Goal: Check status: Check status

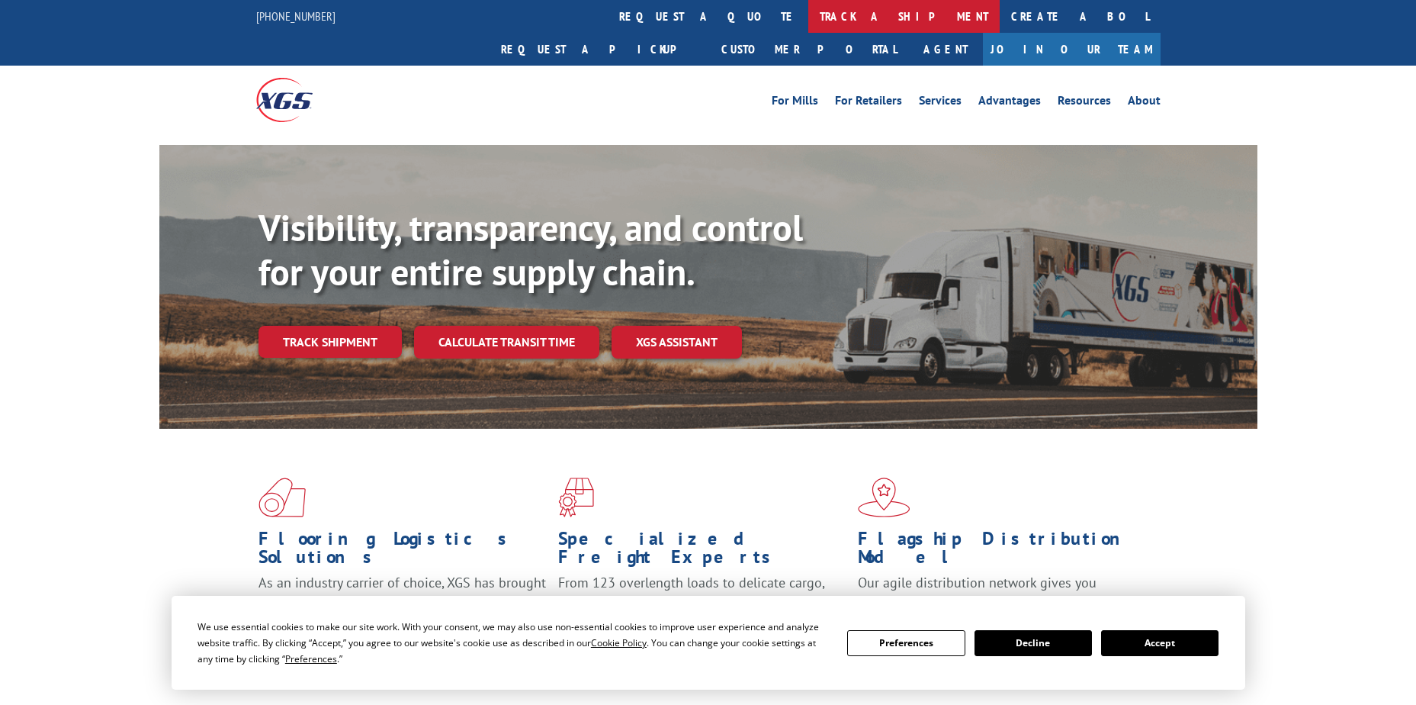
click at [808, 15] on link "track a shipment" at bounding box center [903, 16] width 191 height 33
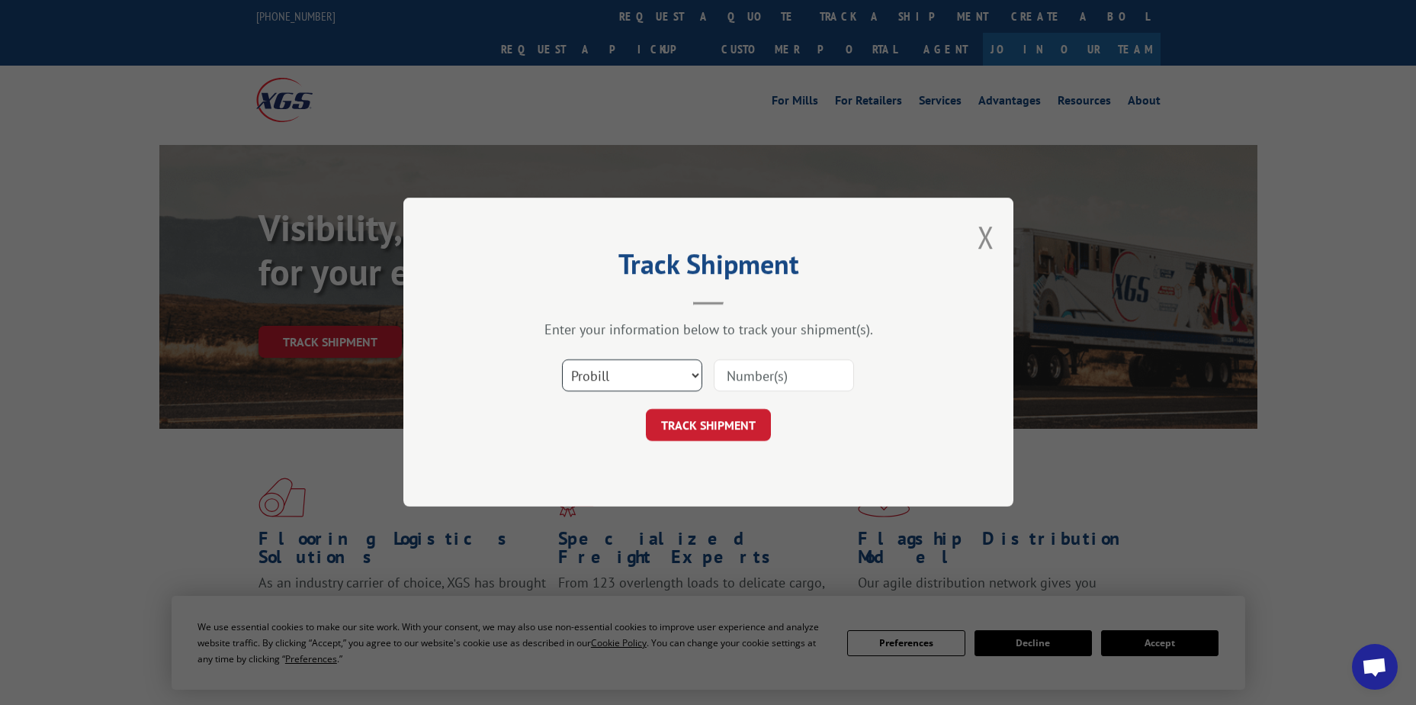
click at [641, 376] on select "Select category... Probill BOL PO" at bounding box center [632, 376] width 140 height 32
select select "po"
click at [562, 360] on select "Select category... Probill BOL PO" at bounding box center [632, 376] width 140 height 32
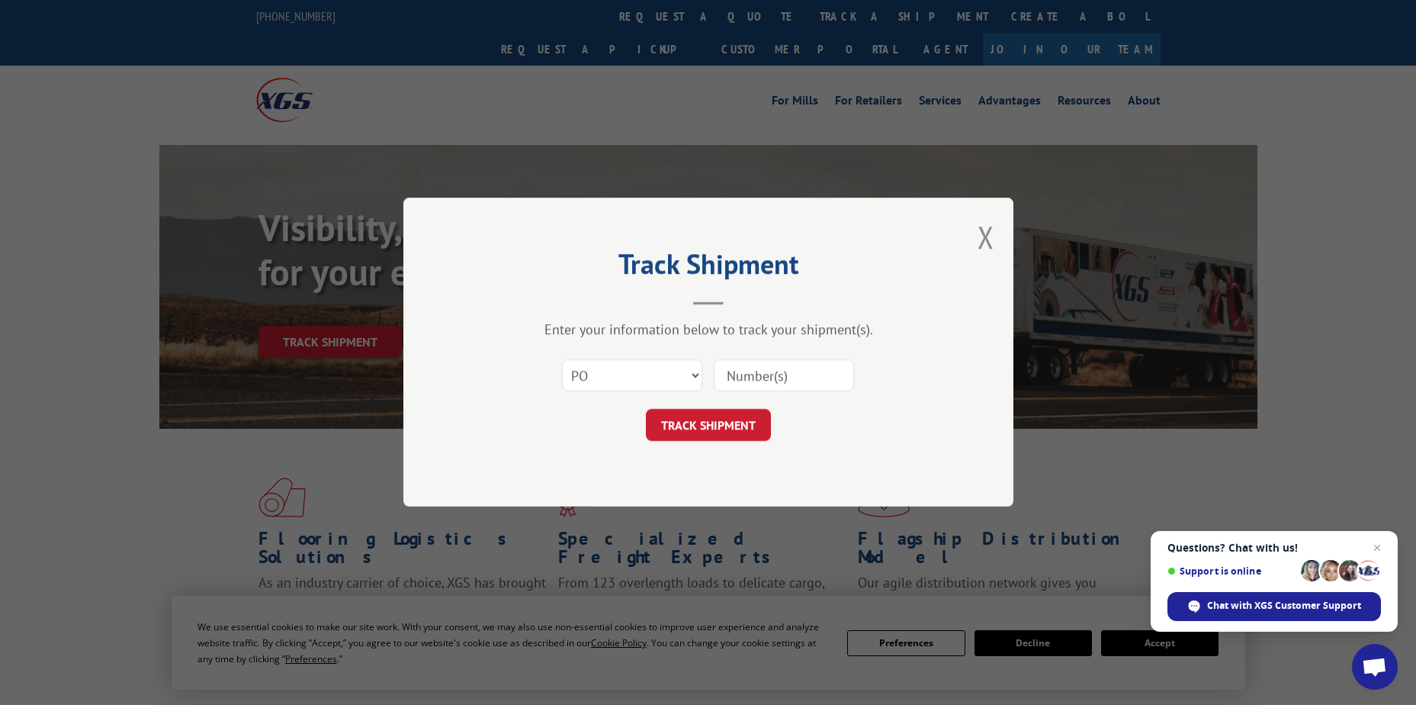
click at [722, 371] on input at bounding box center [784, 376] width 140 height 32
paste input "20501560"
type input "20501560"
click at [712, 430] on button "TRACK SHIPMENT" at bounding box center [708, 426] width 125 height 32
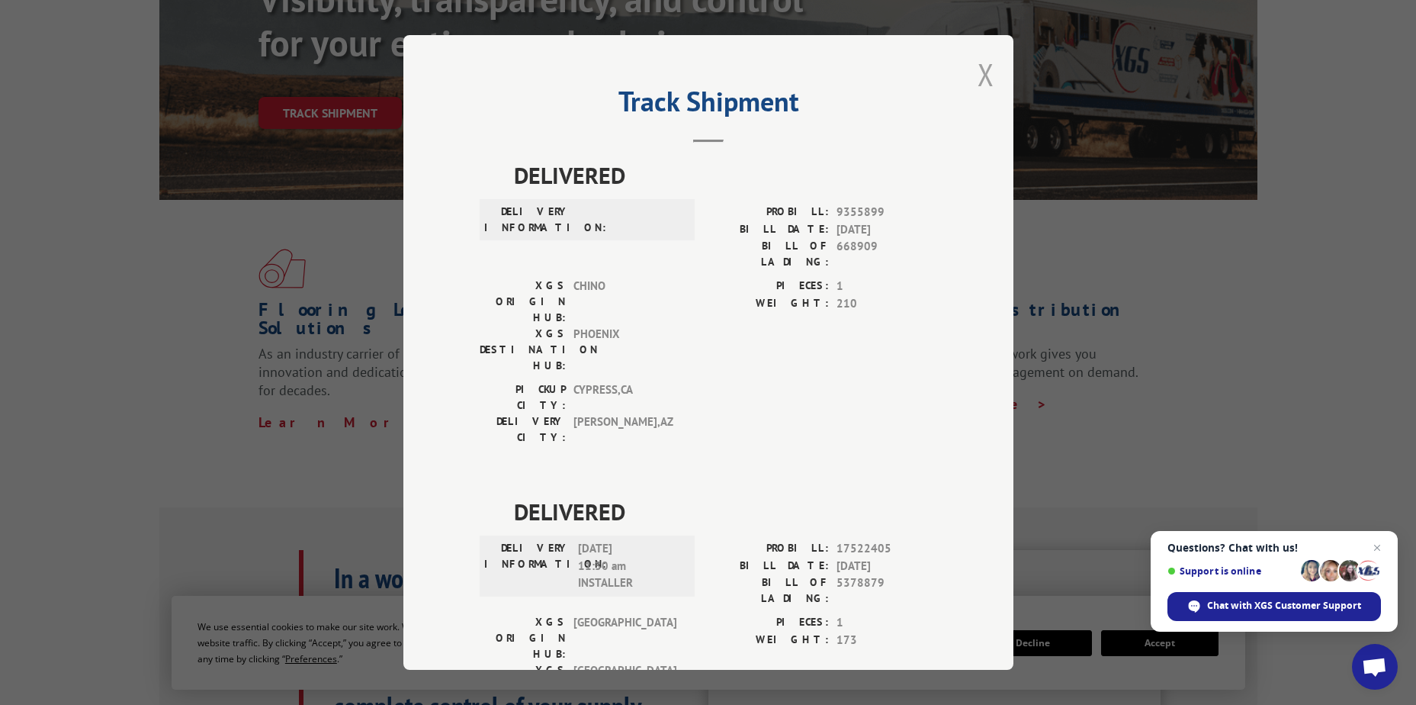
click at [978, 77] on button "Close modal" at bounding box center [986, 74] width 17 height 40
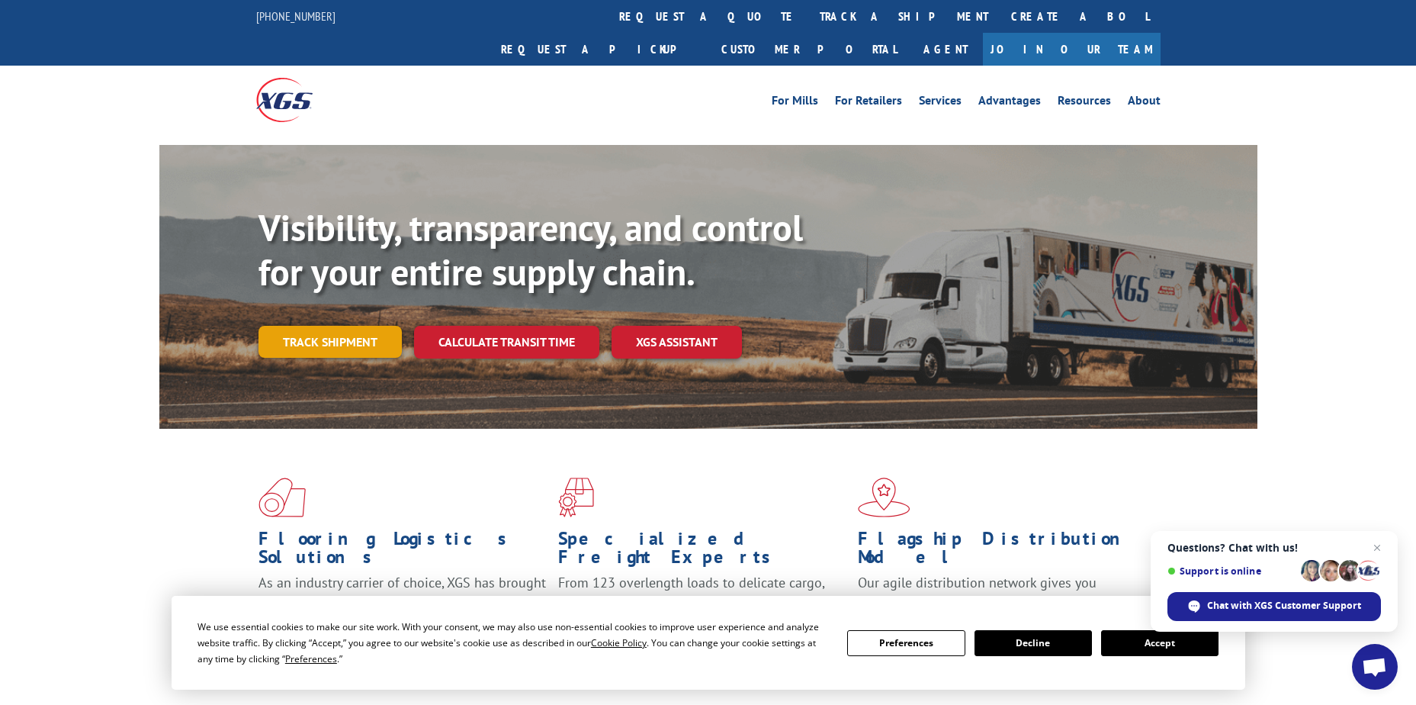
click at [309, 326] on link "Track shipment" at bounding box center [330, 342] width 143 height 32
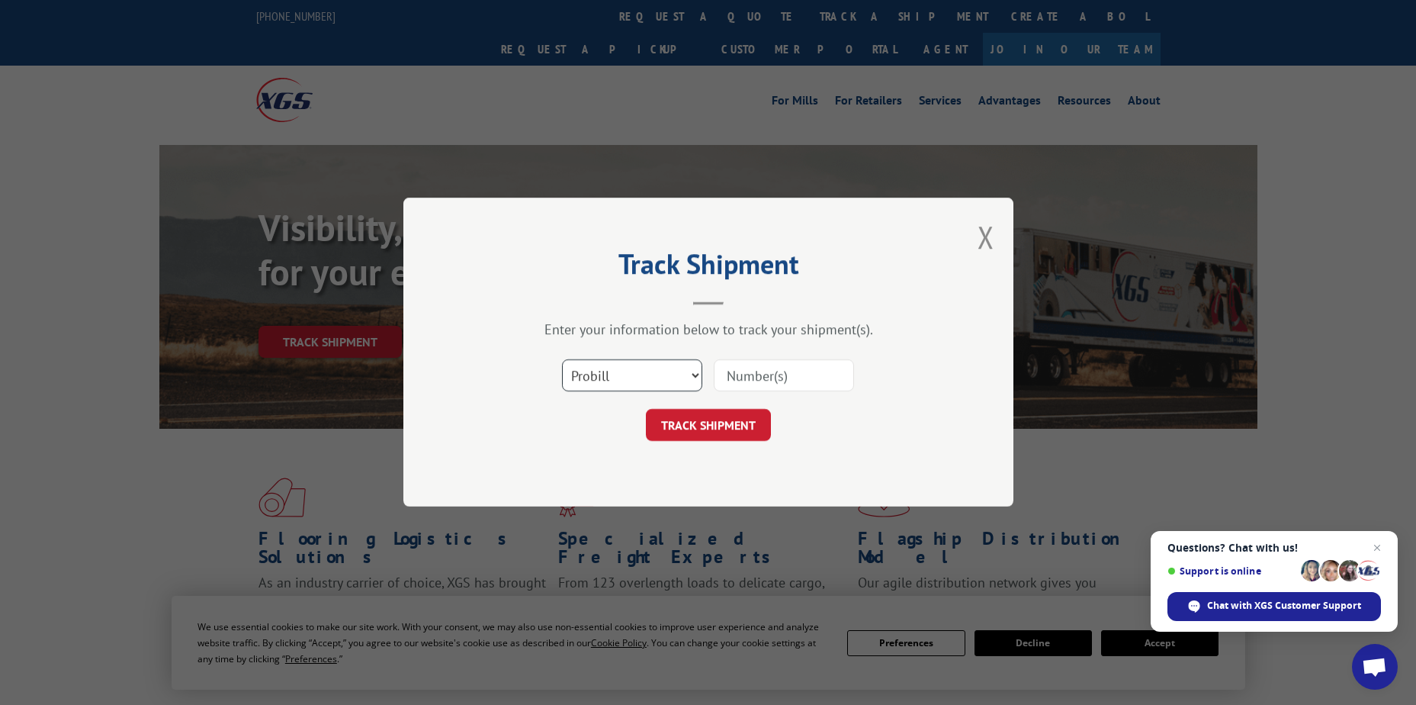
click at [609, 368] on select "Select category... Probill BOL PO" at bounding box center [632, 376] width 140 height 32
select select "po"
click at [562, 360] on select "Select category... Probill BOL PO" at bounding box center [632, 376] width 140 height 32
paste input "20501560"
type input "20501560"
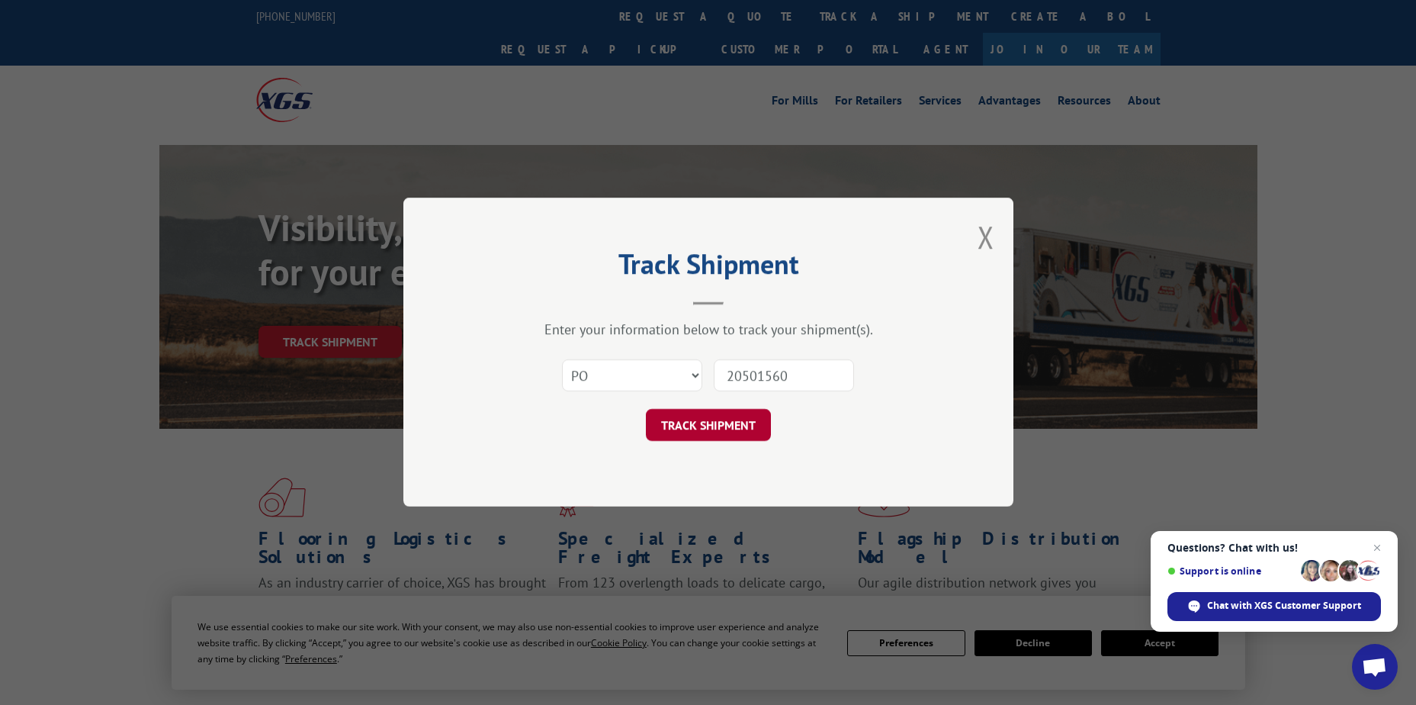
click at [699, 428] on button "TRACK SHIPMENT" at bounding box center [708, 426] width 125 height 32
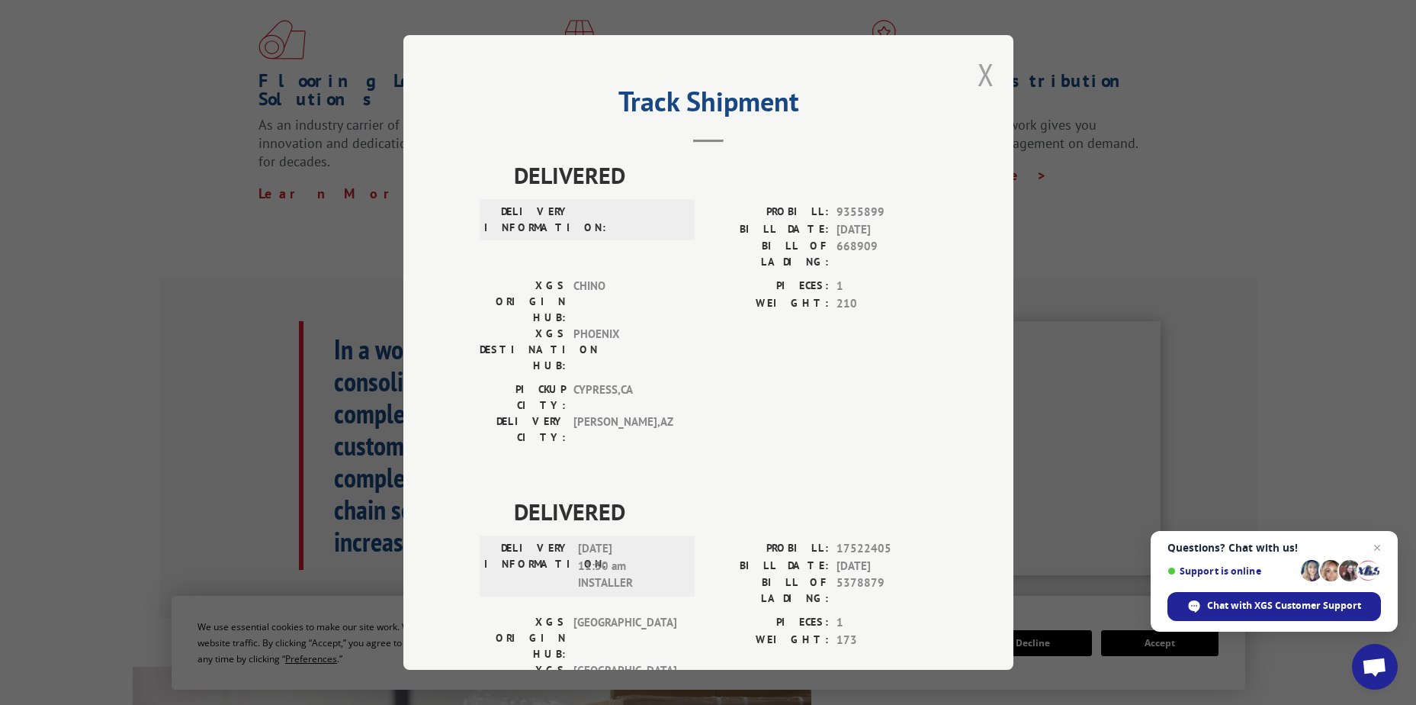
click at [987, 76] on button "Close modal" at bounding box center [986, 74] width 17 height 40
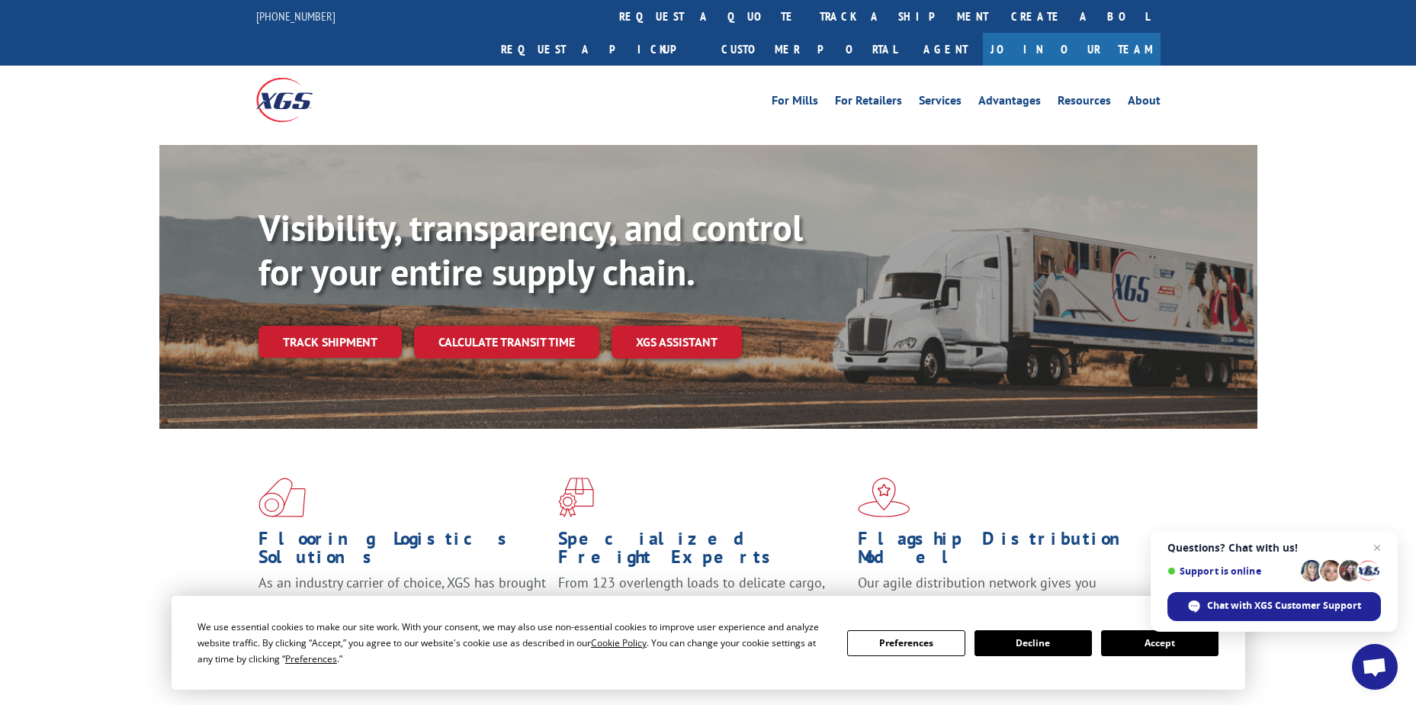
click at [808, 26] on link "track a shipment" at bounding box center [903, 16] width 191 height 33
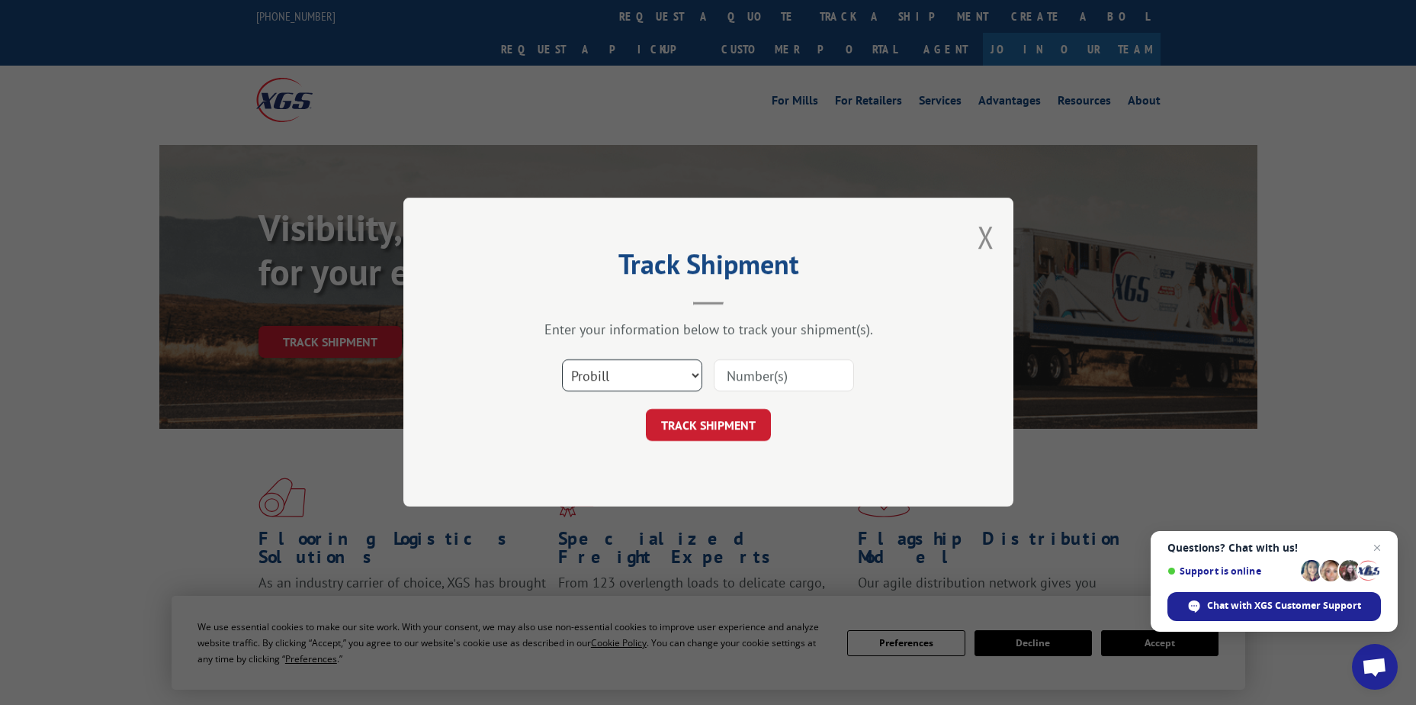
click at [612, 386] on select "Select category... Probill BOL PO" at bounding box center [632, 376] width 140 height 32
select select "po"
click at [562, 360] on select "Select category... Probill BOL PO" at bounding box center [632, 376] width 140 height 32
paste input "20501560"
type input "20501560"
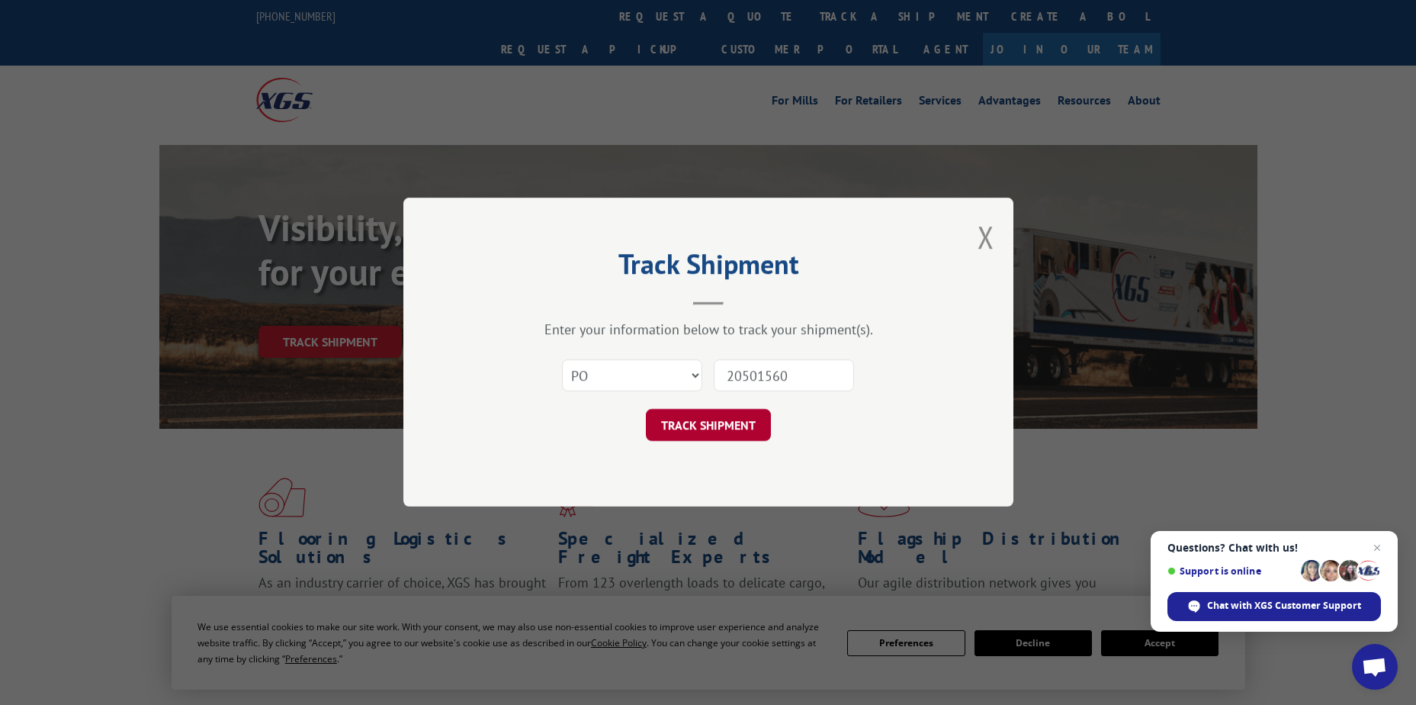
click at [696, 420] on button "TRACK SHIPMENT" at bounding box center [708, 426] width 125 height 32
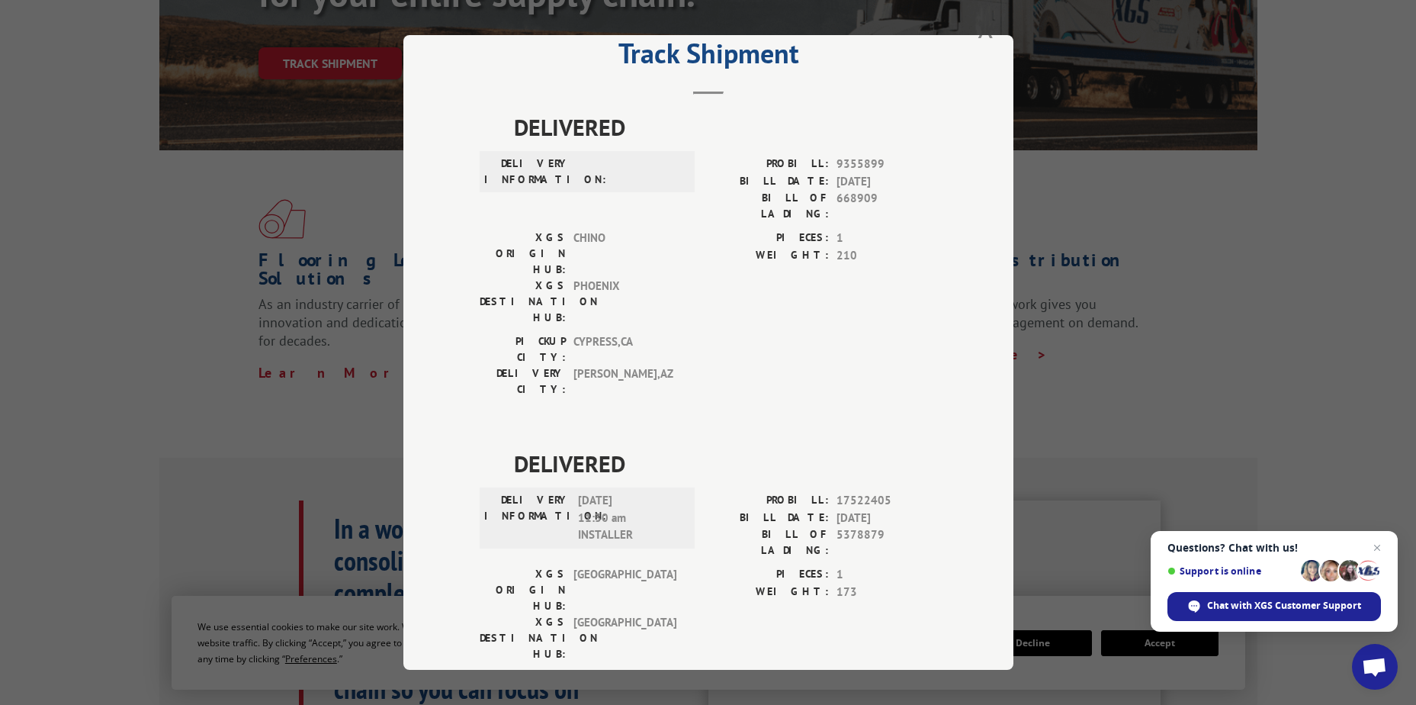
scroll to position [305, 0]
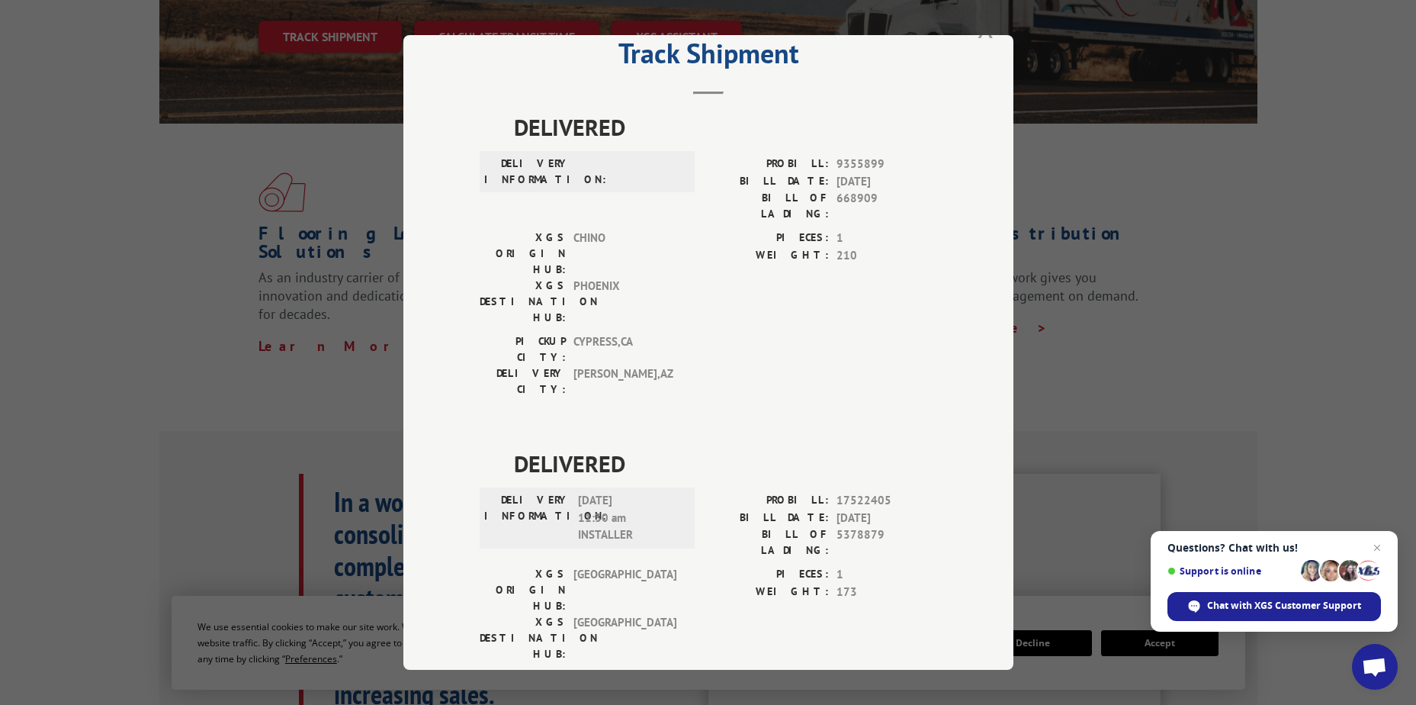
click at [981, 37] on button "Close modal" at bounding box center [986, 26] width 17 height 40
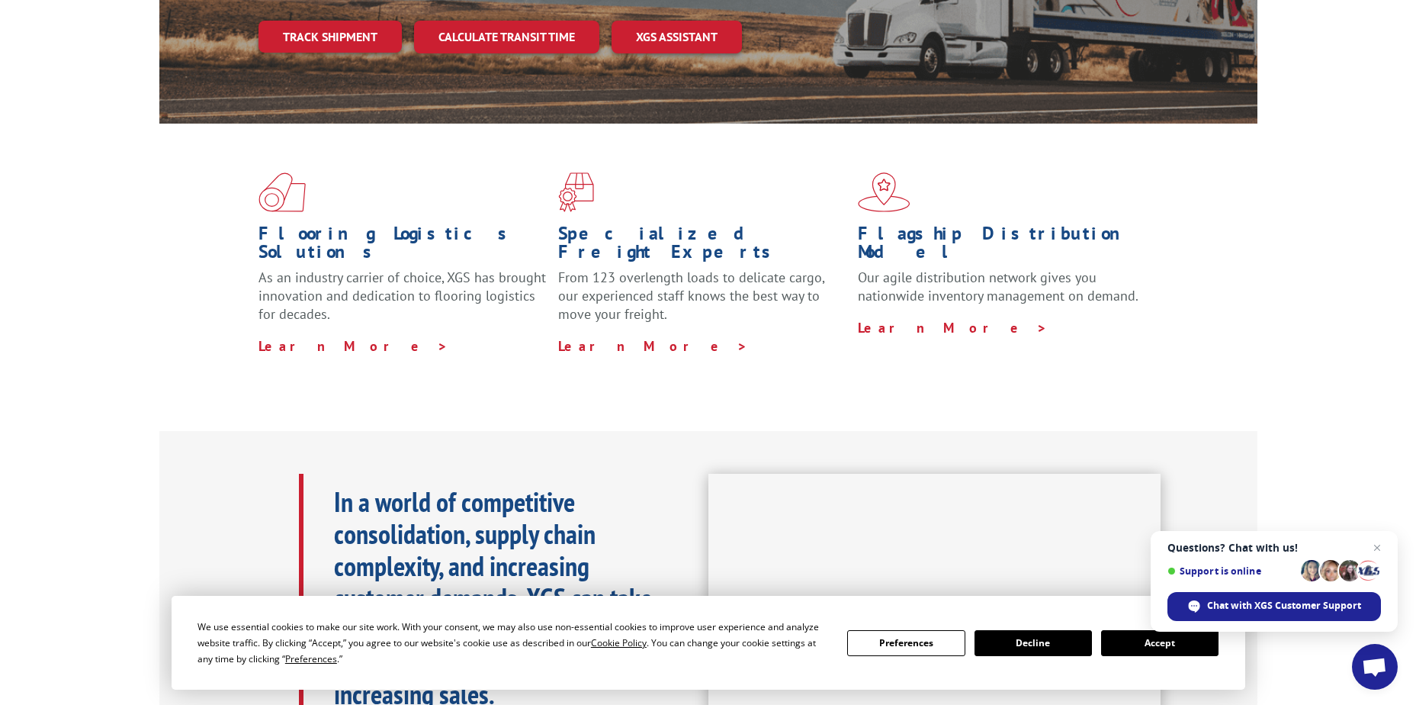
scroll to position [0, 0]
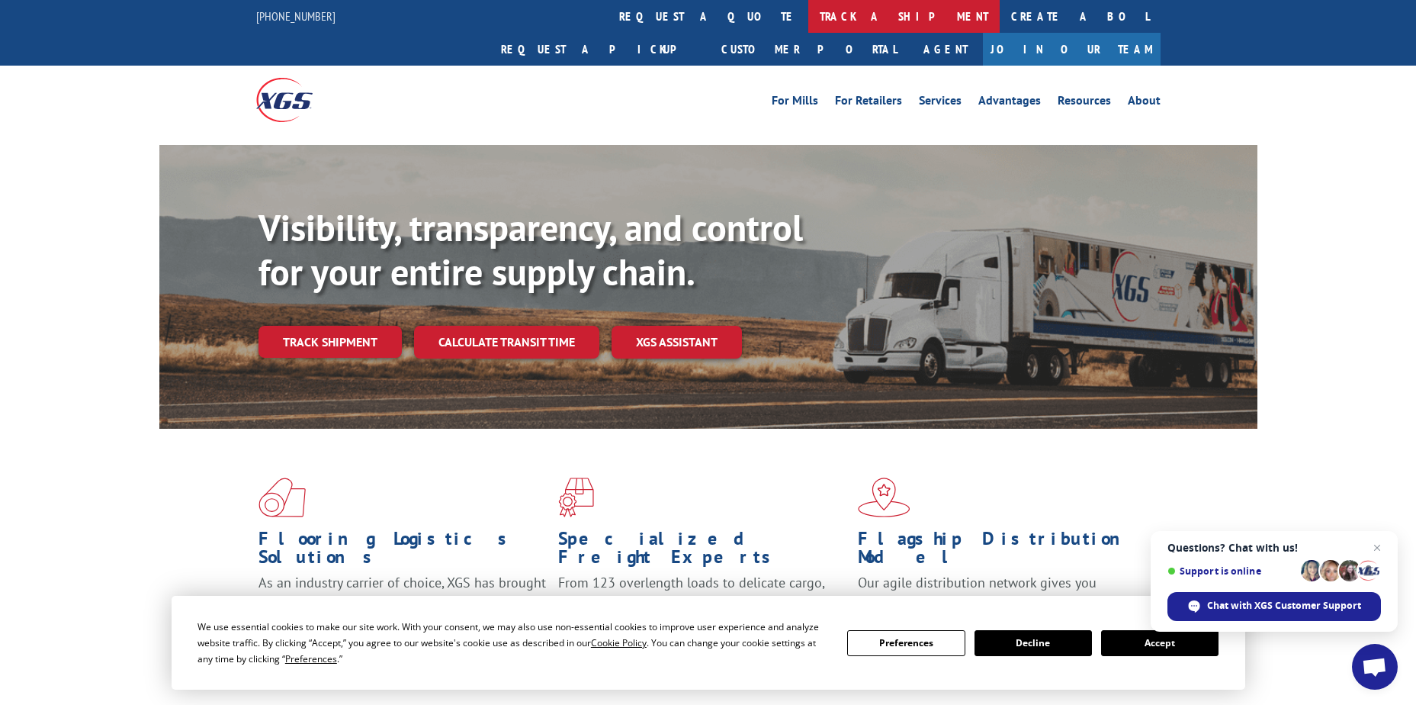
click at [808, 15] on link "track a shipment" at bounding box center [903, 16] width 191 height 33
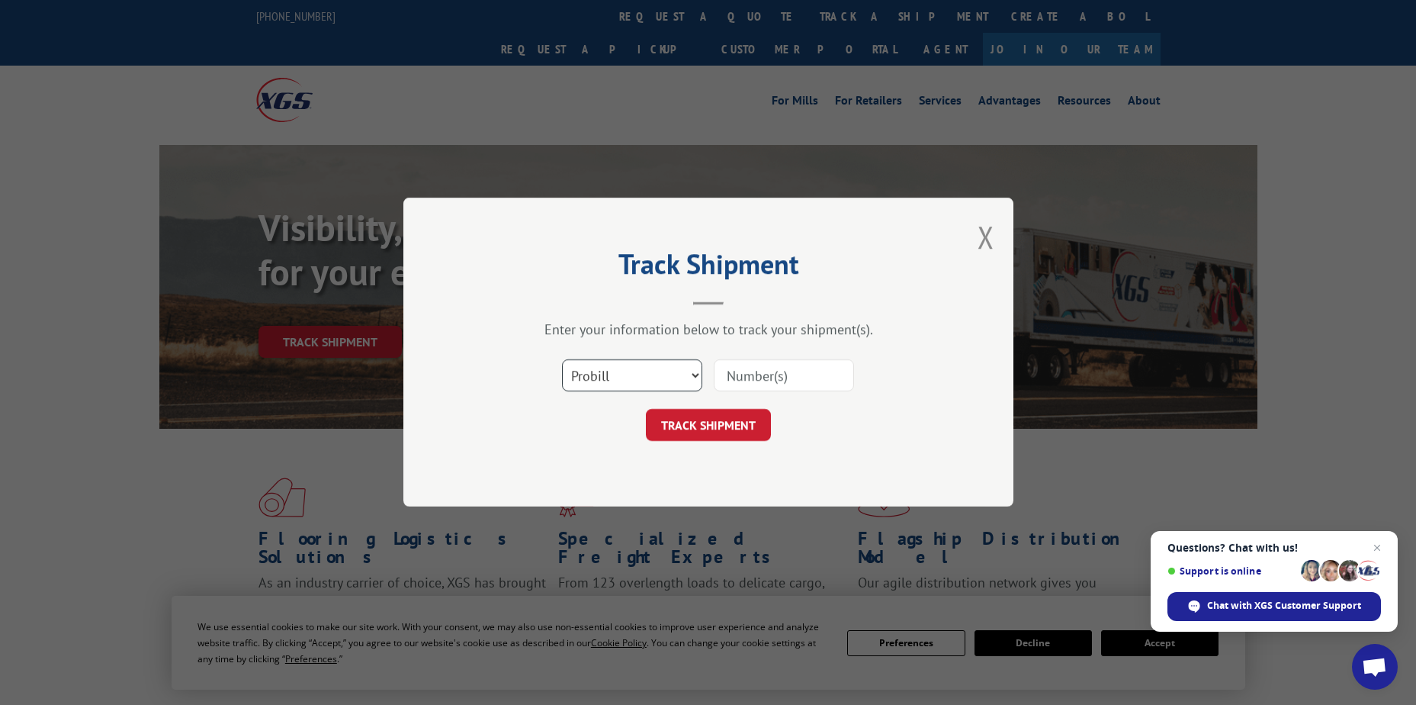
click at [619, 378] on select "Select category... Probill BOL PO" at bounding box center [632, 376] width 140 height 32
select select "po"
click at [562, 360] on select "Select category... Probill BOL PO" at bounding box center [632, 376] width 140 height 32
click at [722, 368] on input at bounding box center [784, 376] width 140 height 32
paste input "38541385"
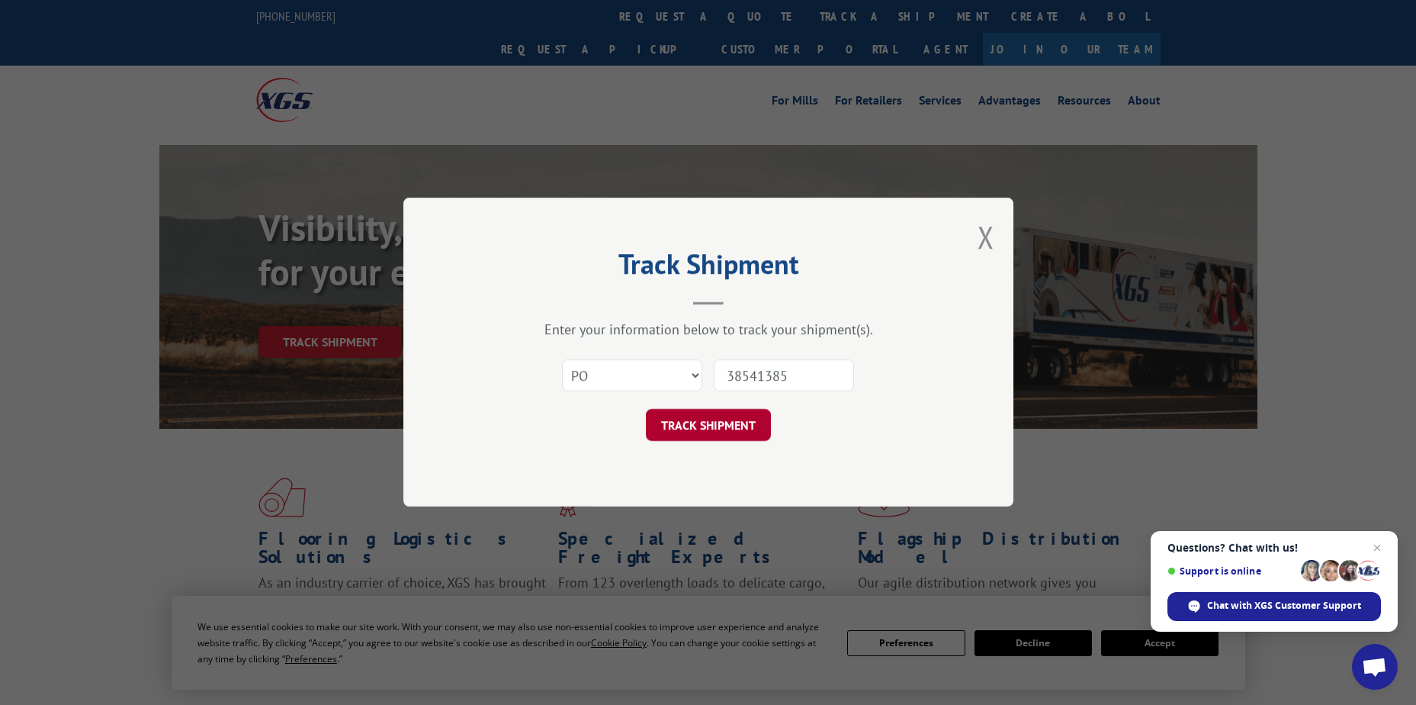
type input "38541385"
click at [715, 434] on button "TRACK SHIPMENT" at bounding box center [708, 426] width 125 height 32
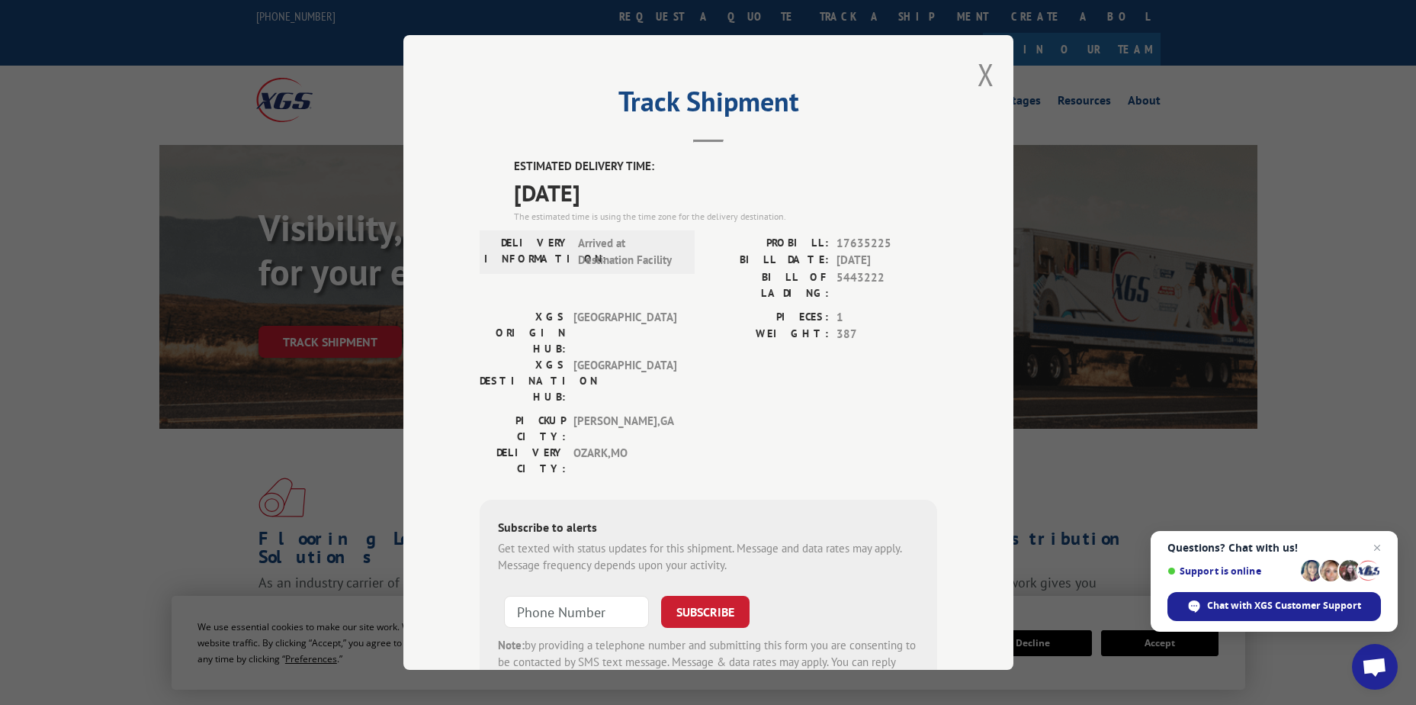
scroll to position [52, 0]
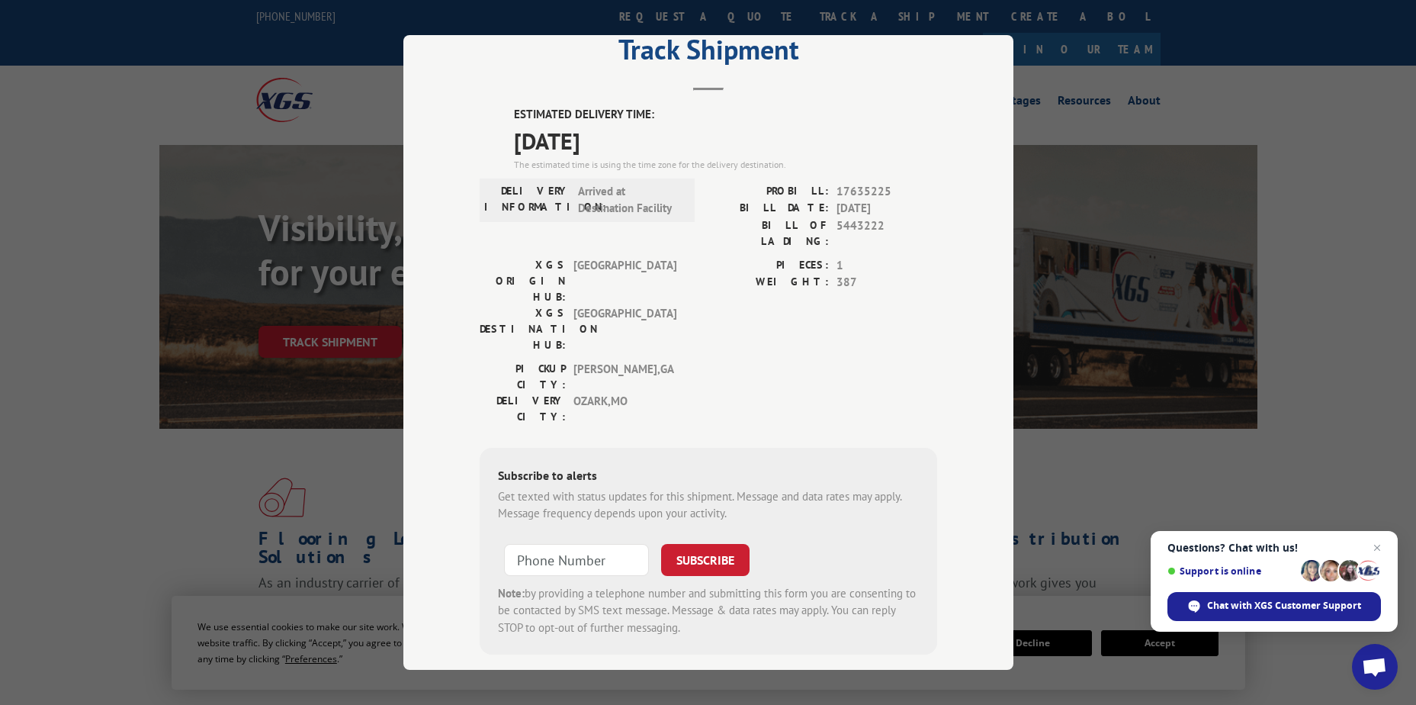
drag, startPoint x: 502, startPoint y: 91, endPoint x: 635, endPoint y: 153, distance: 146.4
click at [635, 153] on div "Track Shipment ESTIMATED DELIVERY TIME: [DATE] The estimated time is using the …" at bounding box center [708, 352] width 610 height 635
drag, startPoint x: 635, startPoint y: 153, endPoint x: 605, endPoint y: 139, distance: 32.8
copy div "Track Shipment ESTIMATED DELIVERY TIME: [DATE]"
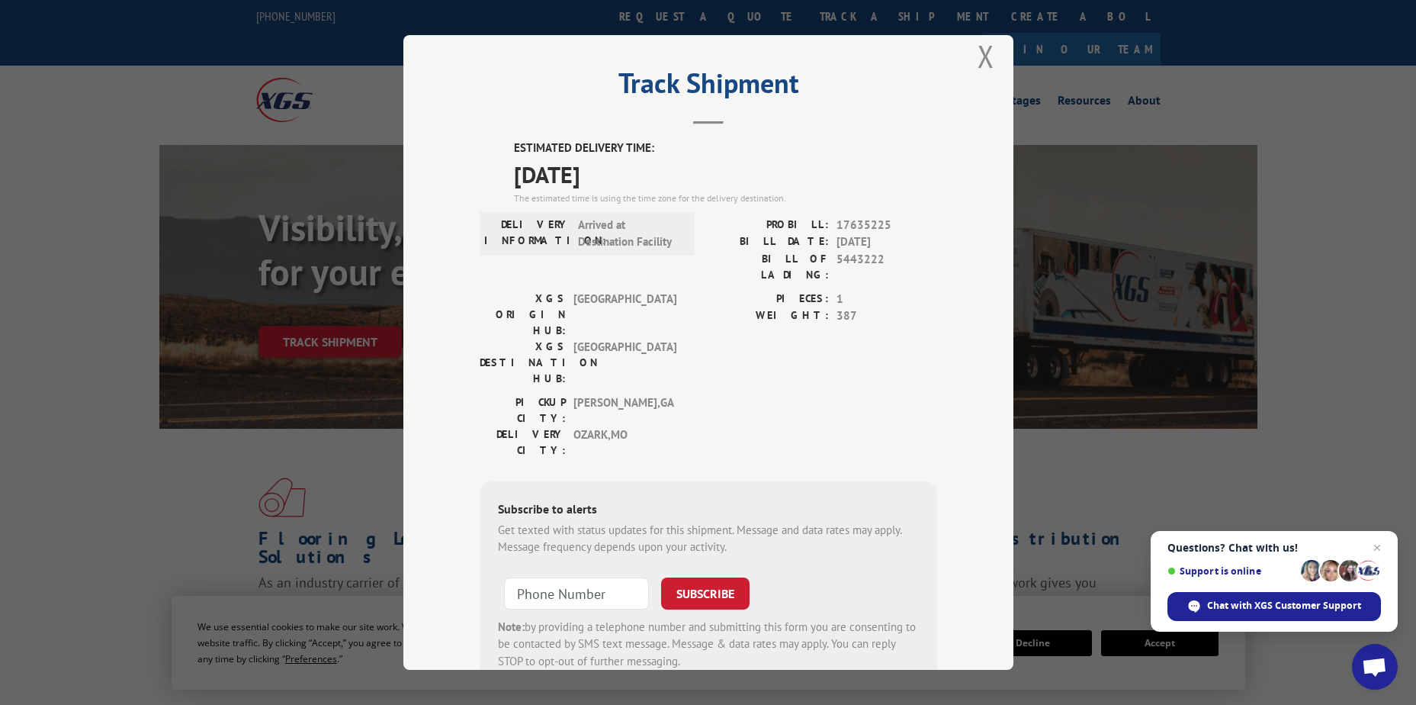
scroll to position [0, 0]
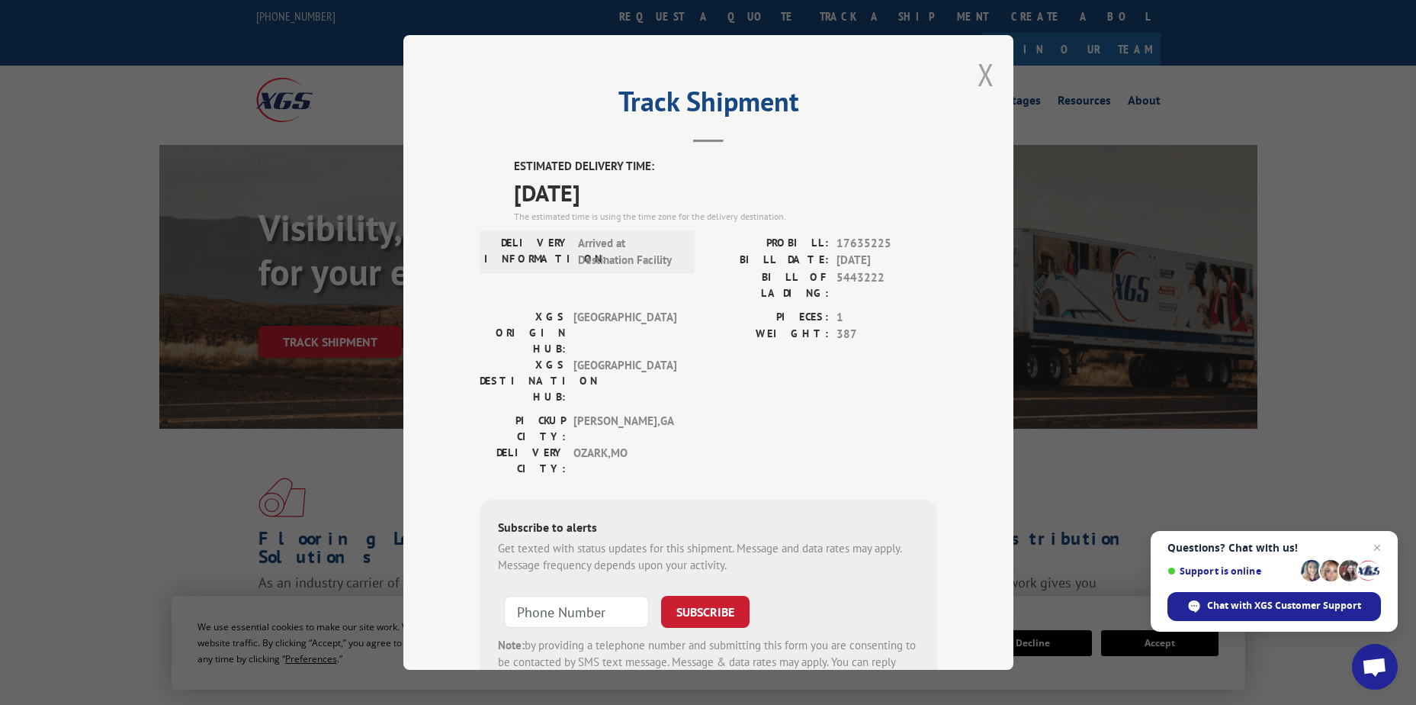
click at [982, 78] on button "Close modal" at bounding box center [986, 74] width 17 height 40
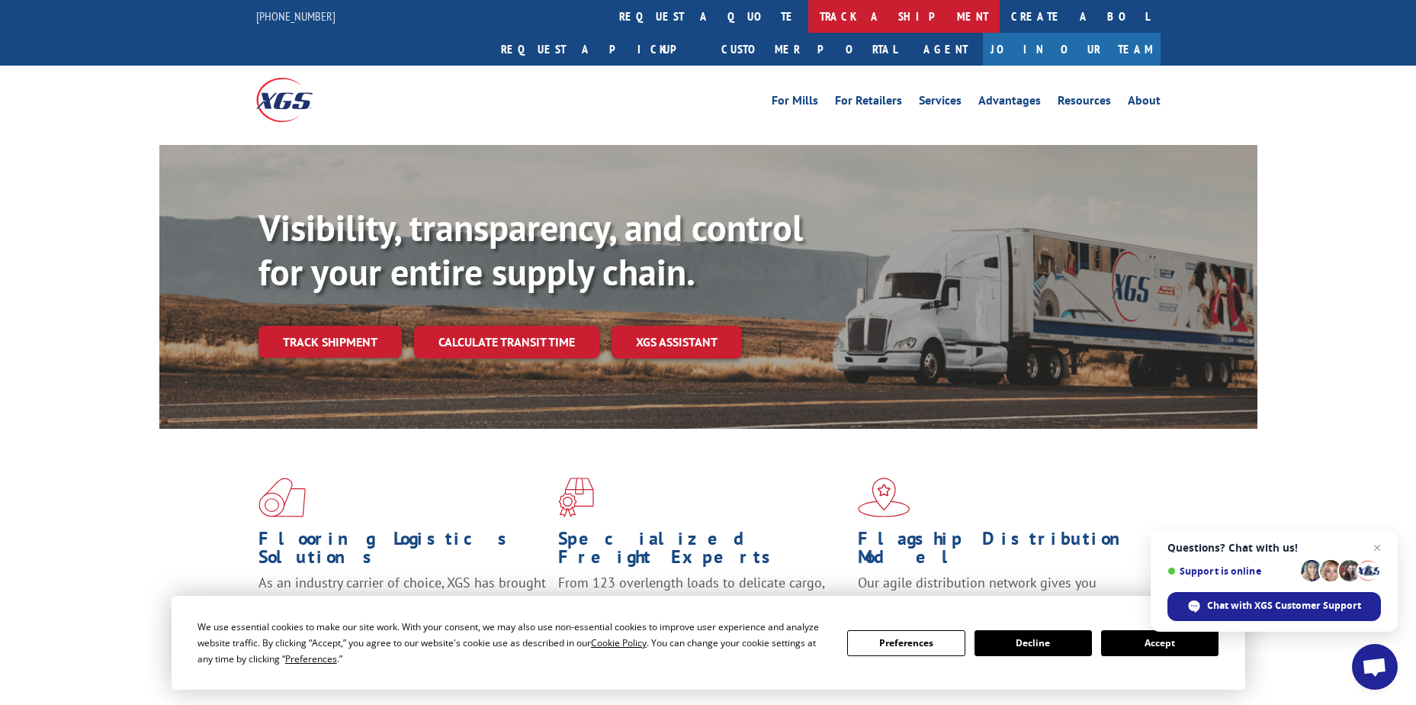
click at [808, 18] on link "track a shipment" at bounding box center [903, 16] width 191 height 33
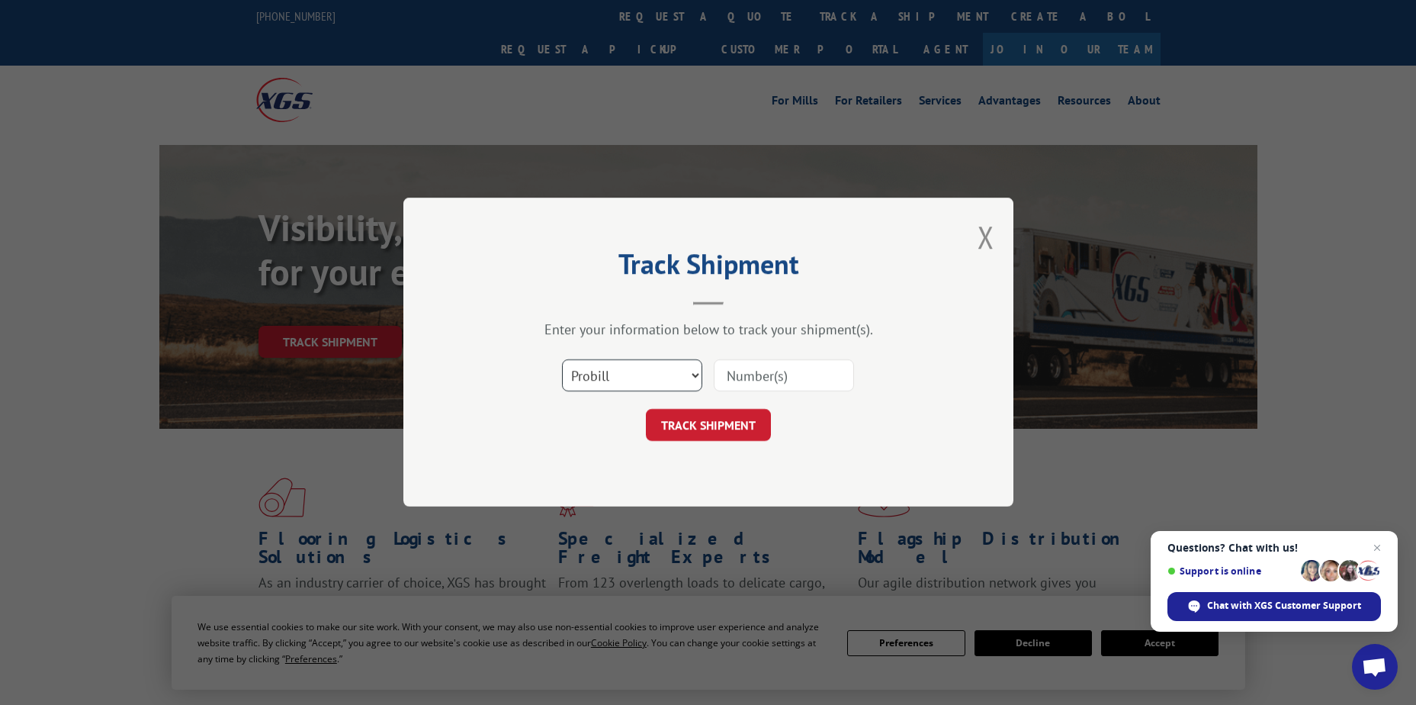
click at [641, 378] on select "Select category... Probill BOL PO" at bounding box center [632, 376] width 140 height 32
select select "po"
click at [562, 360] on select "Select category... Probill BOL PO" at bounding box center [632, 376] width 140 height 32
click at [724, 378] on input at bounding box center [784, 376] width 140 height 32
paste input "38541093"
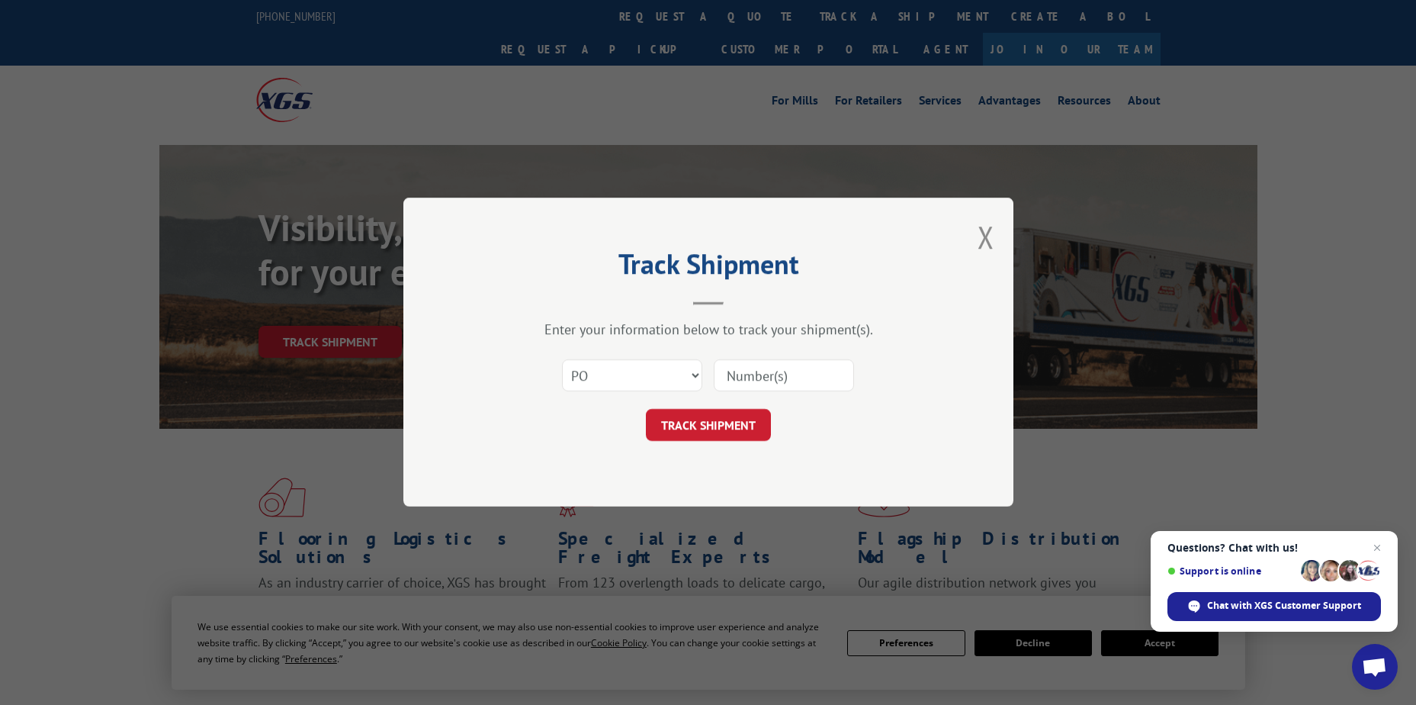
type input "38541093"
click button "TRACK SHIPMENT" at bounding box center [708, 426] width 125 height 32
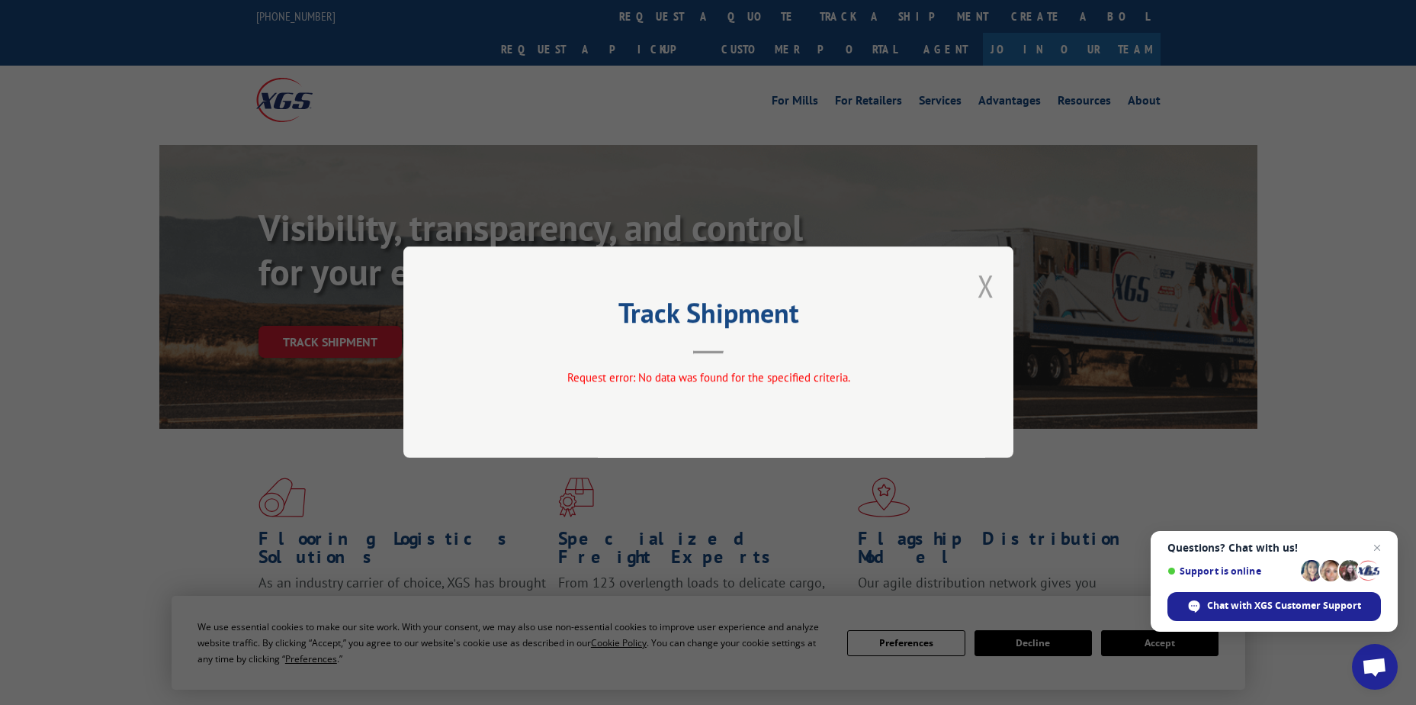
click at [987, 285] on button "Close modal" at bounding box center [986, 285] width 17 height 40
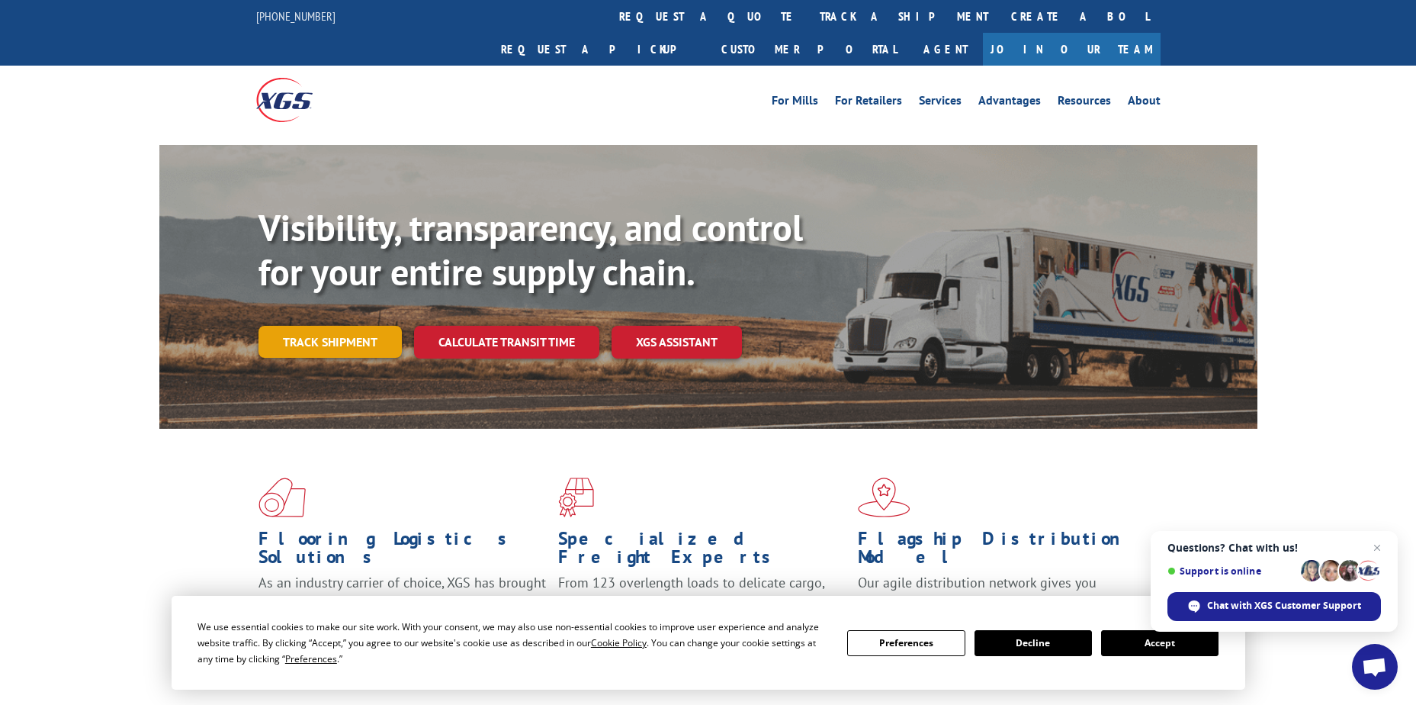
click at [358, 326] on link "Track shipment" at bounding box center [330, 342] width 143 height 32
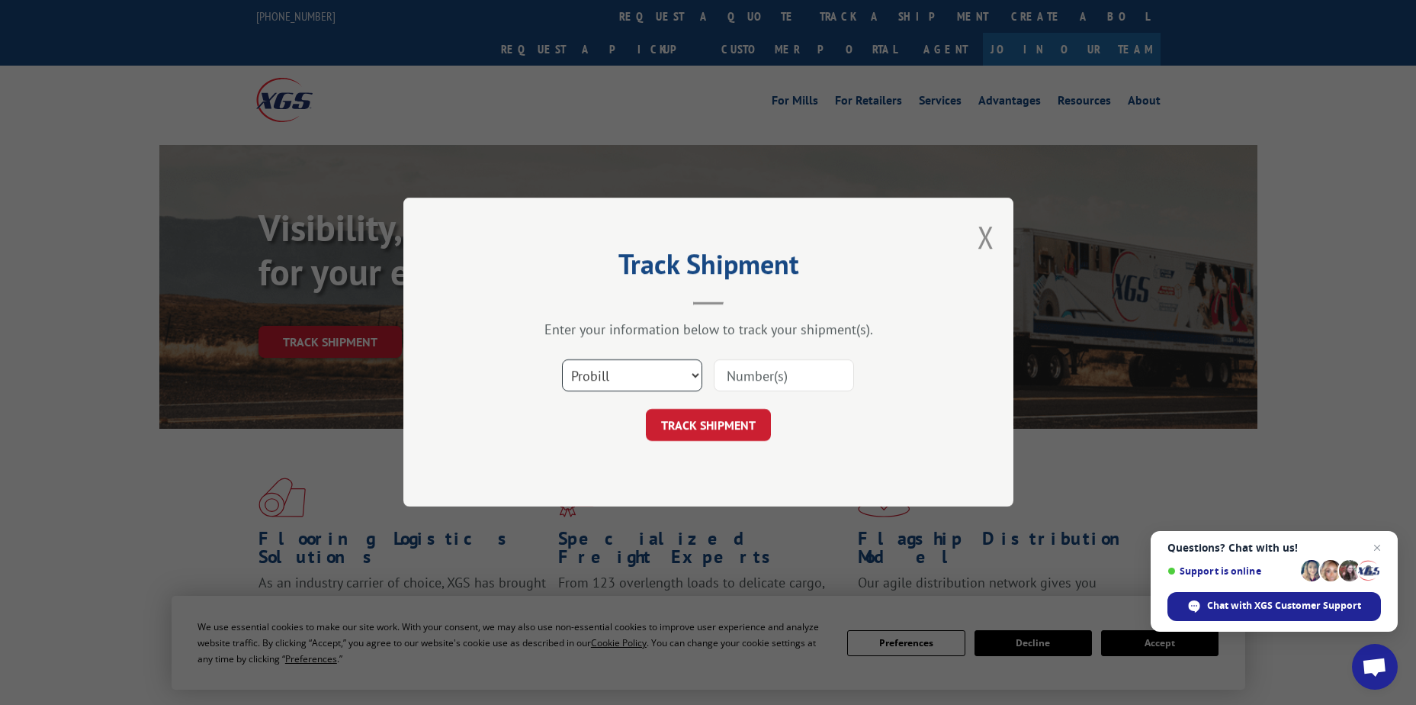
drag, startPoint x: 641, startPoint y: 375, endPoint x: 644, endPoint y: 386, distance: 11.1
click at [641, 375] on select "Select category... Probill BOL PO" at bounding box center [632, 376] width 140 height 32
select select "po"
click at [562, 360] on select "Select category... Probill BOL PO" at bounding box center [632, 376] width 140 height 32
click at [720, 372] on input at bounding box center [784, 376] width 140 height 32
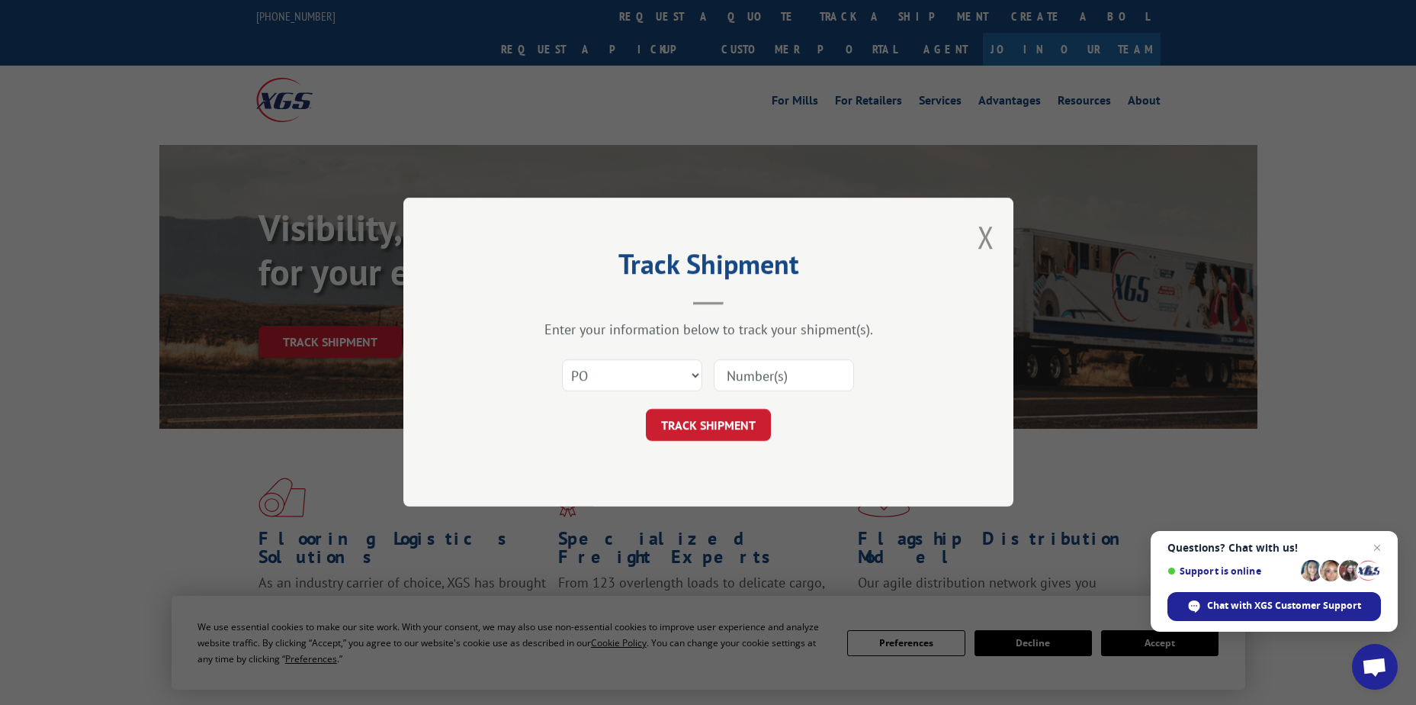
paste input "38541093"
type input "38541093"
click at [700, 423] on button "TRACK SHIPMENT" at bounding box center [708, 426] width 125 height 32
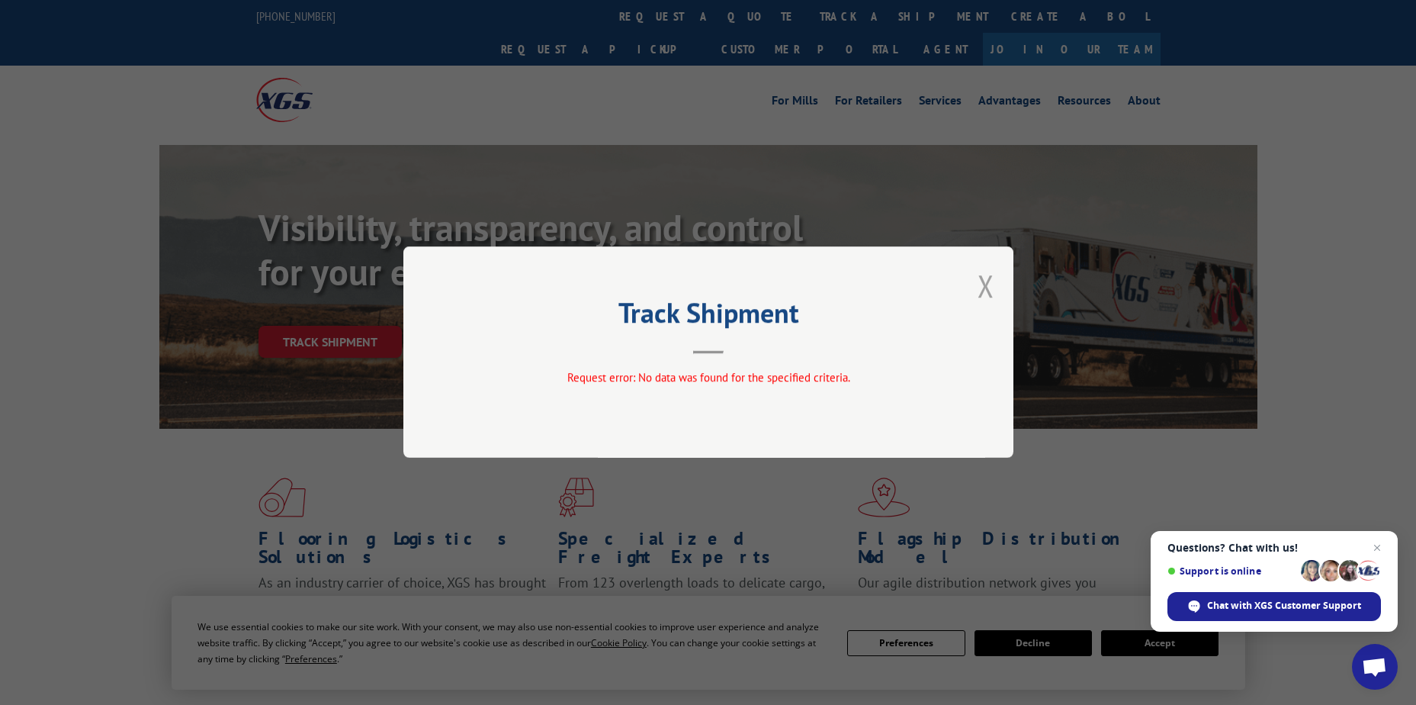
click at [985, 291] on button "Close modal" at bounding box center [986, 285] width 17 height 40
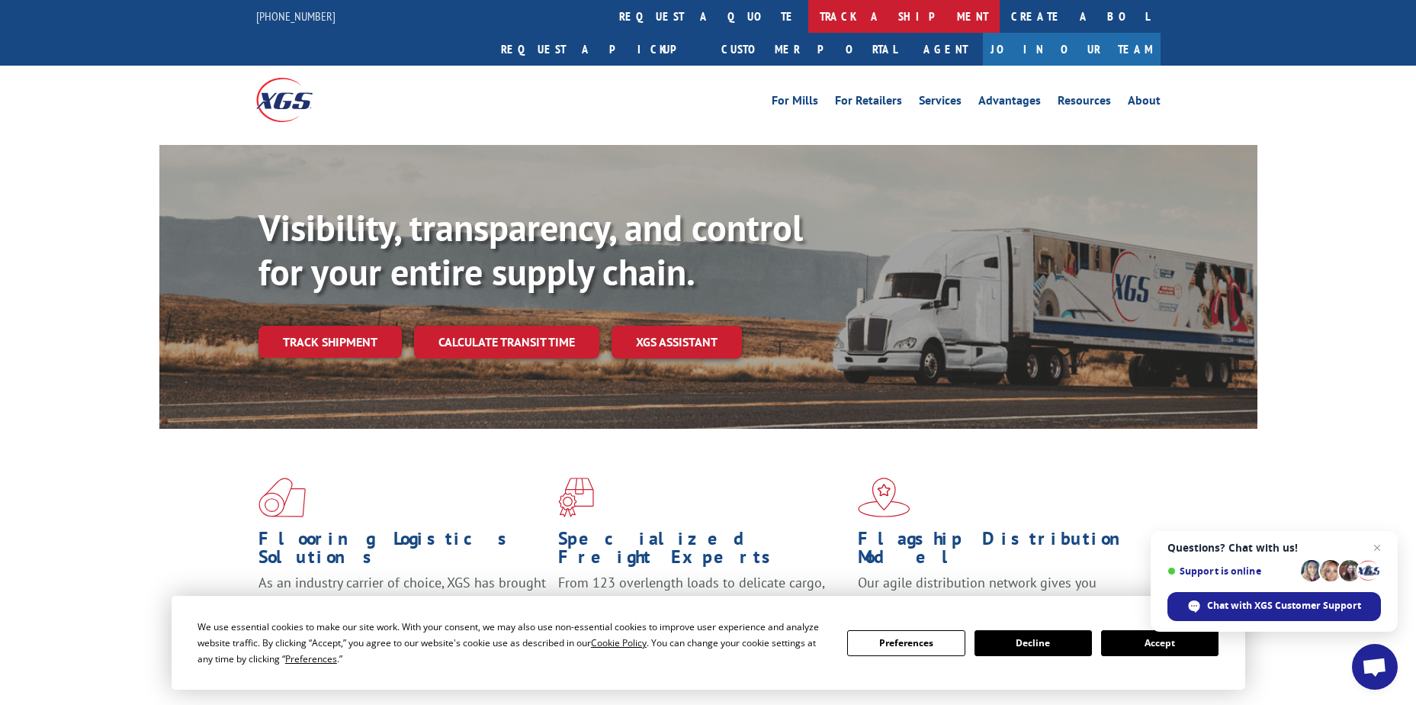
click at [808, 15] on link "track a shipment" at bounding box center [903, 16] width 191 height 33
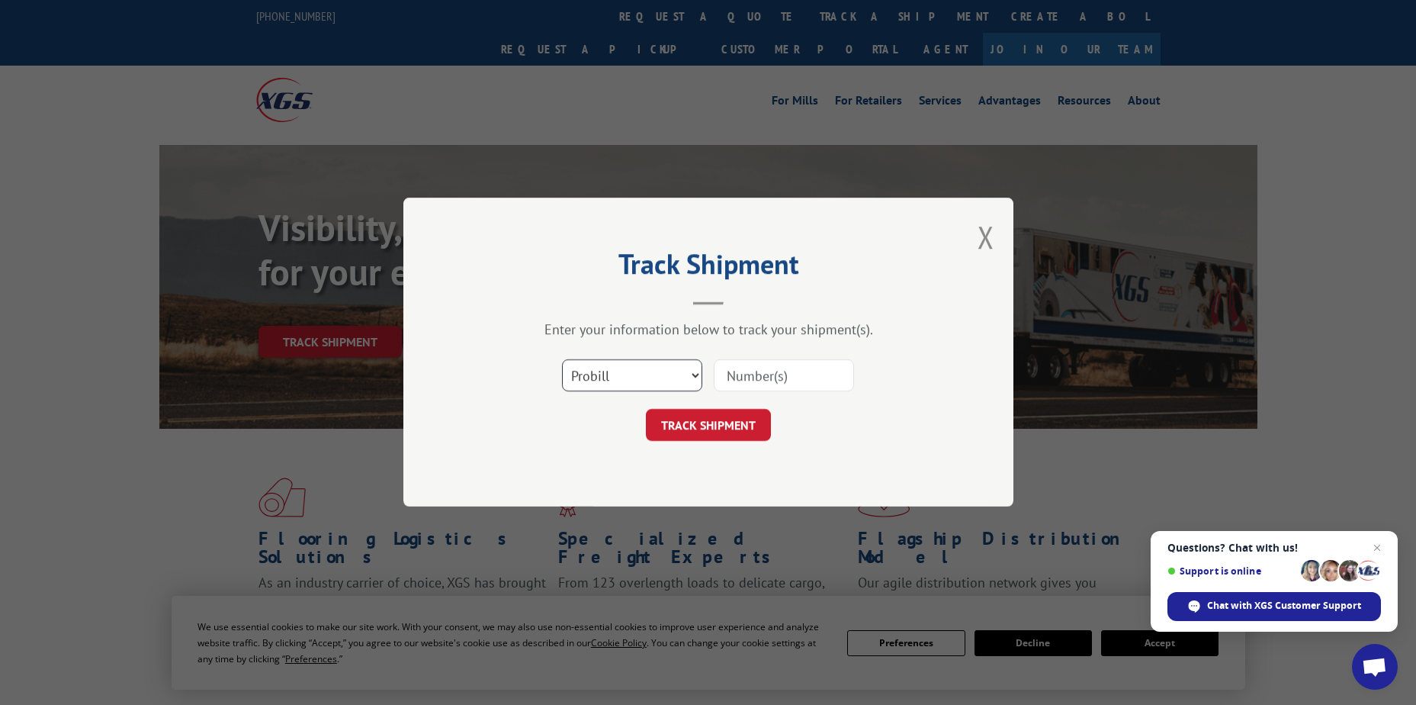
click at [666, 384] on select "Select category... Probill BOL PO" at bounding box center [632, 376] width 140 height 32
select select "po"
click at [562, 360] on select "Select category... Probill BOL PO" at bounding box center [632, 376] width 140 height 32
paste input "12536198"
type input "12536198"
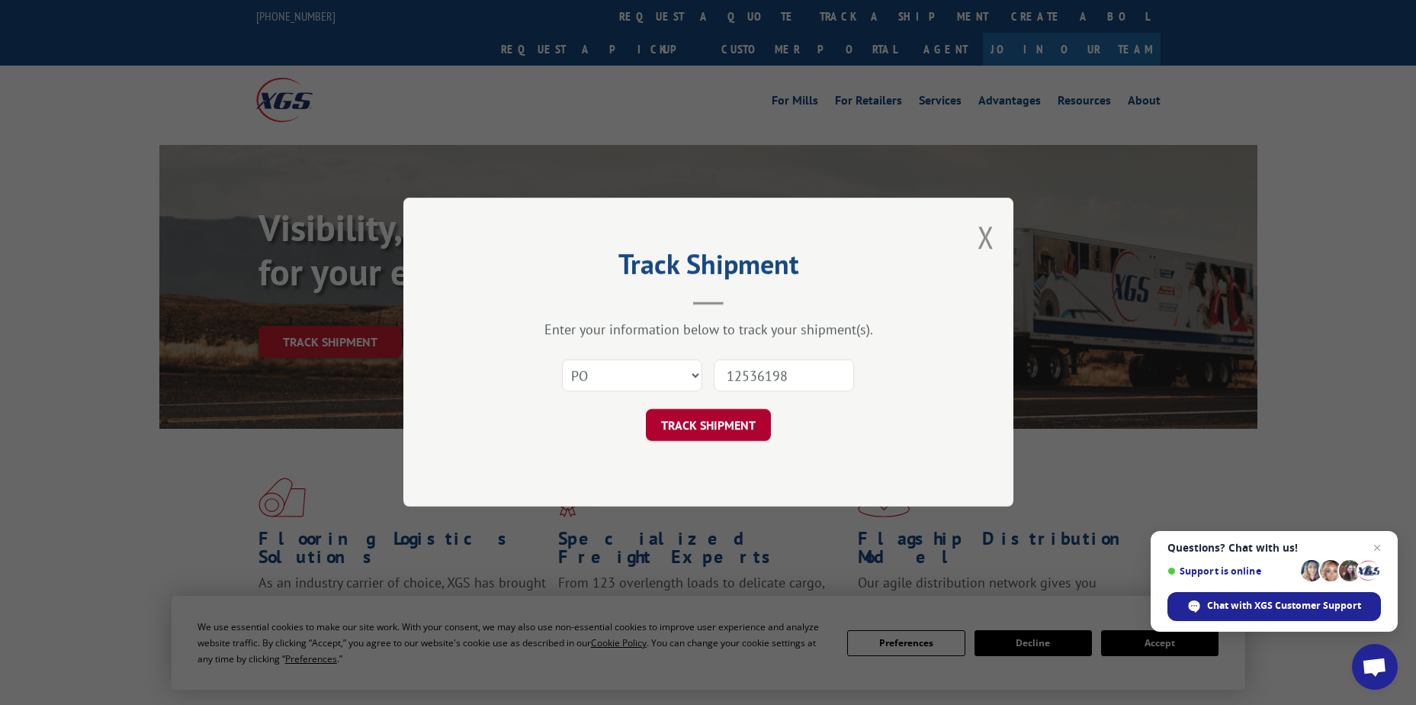
click at [667, 424] on button "TRACK SHIPMENT" at bounding box center [708, 426] width 125 height 32
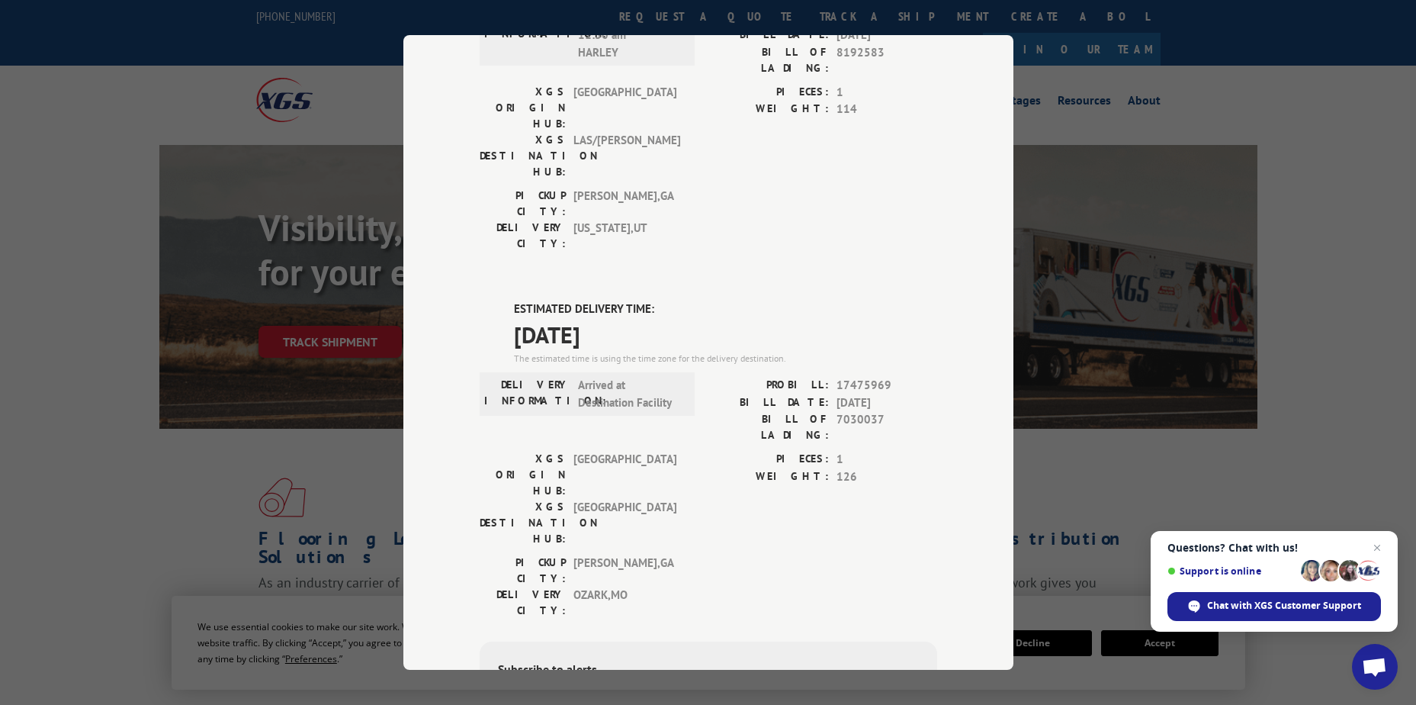
scroll to position [548, 0]
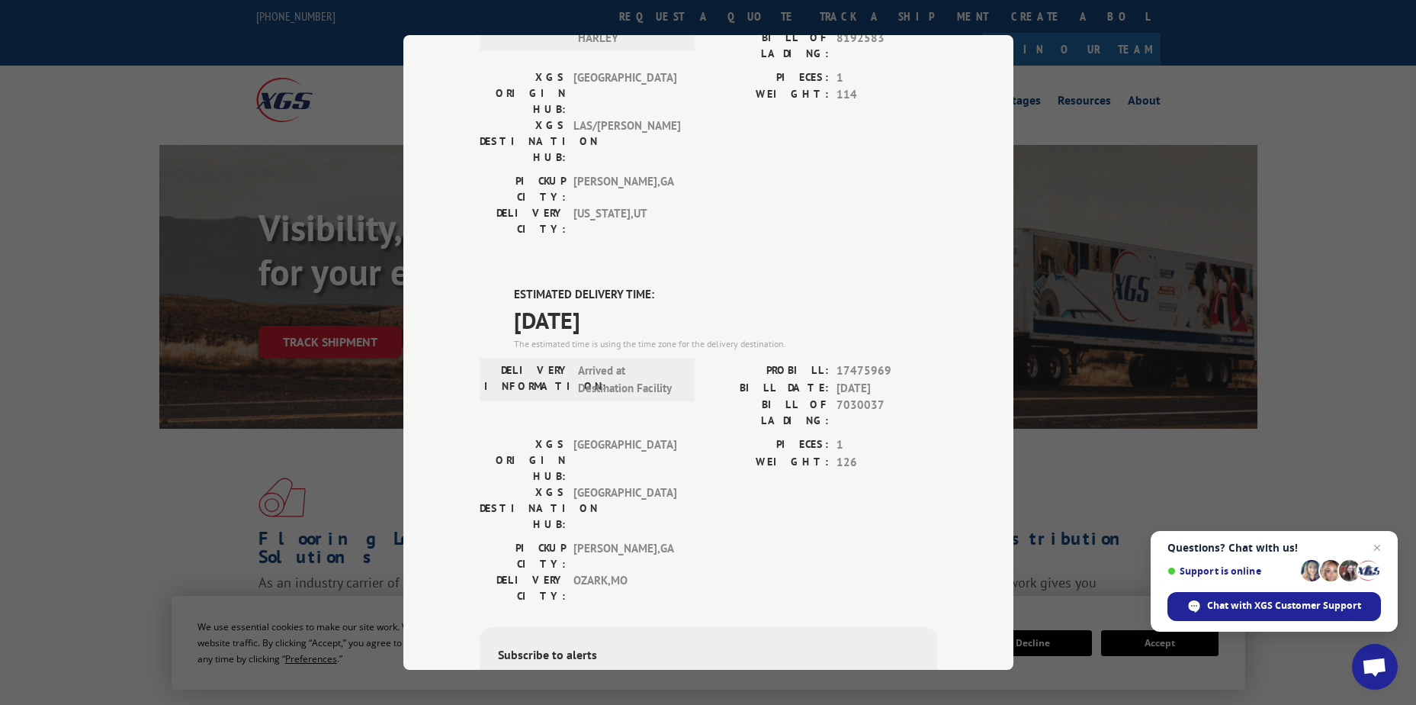
drag, startPoint x: 508, startPoint y: 104, endPoint x: 634, endPoint y: 150, distance: 133.9
click at [634, 150] on div "DELIVERED DELIVERY INFORMATION: PROBILL: 10803602 BILL DATE: [DATE] BILL OF LAD…" at bounding box center [709, 243] width 458 height 1266
drag, startPoint x: 634, startPoint y: 150, endPoint x: 583, endPoint y: 130, distance: 55.1
copy div "ESTIMATED DELIVERY TIME: [DATE]"
click at [807, 286] on label "ESTIMATED DELIVERY TIME:" at bounding box center [725, 295] width 423 height 18
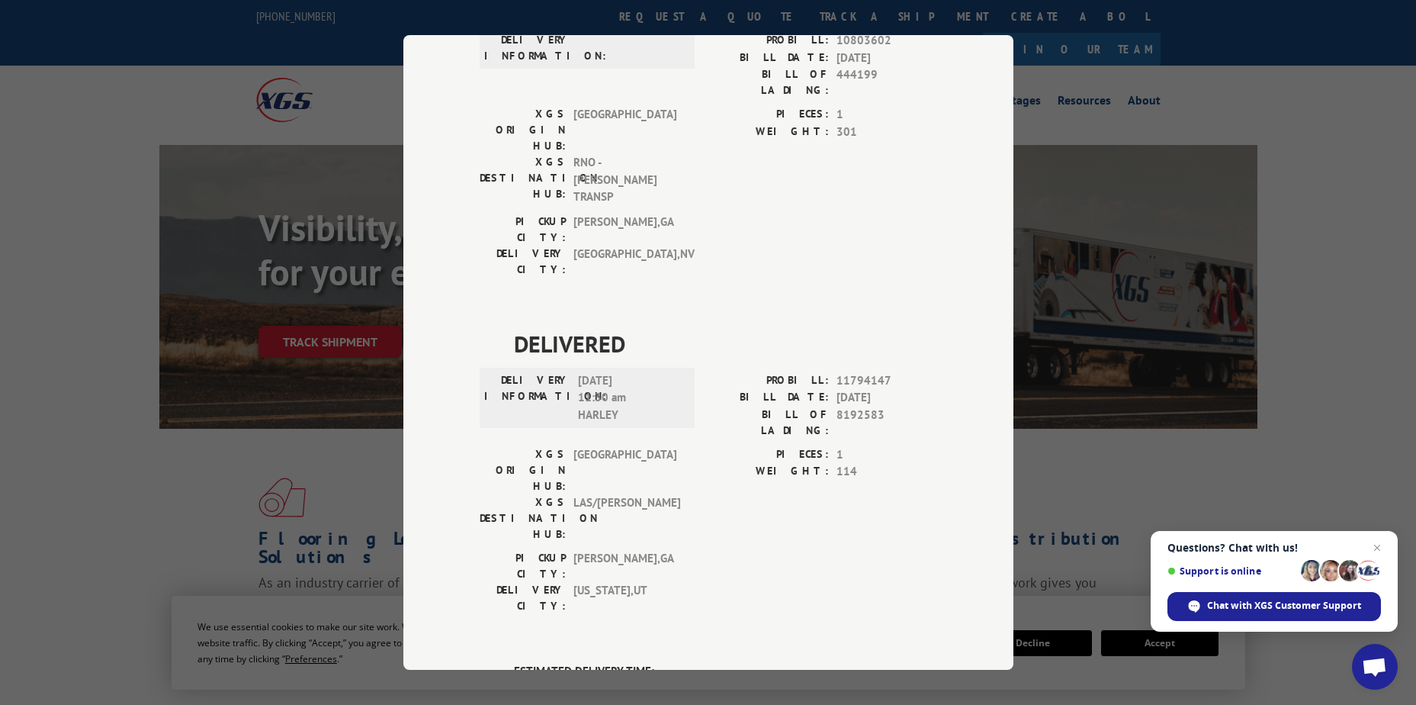
scroll to position [167, 0]
